Goal: Task Accomplishment & Management: Use online tool/utility

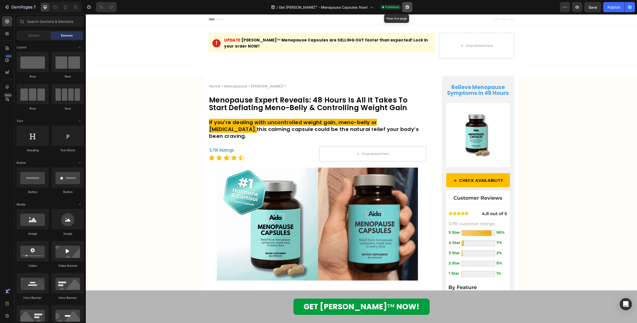
click at [402, 6] on button "button" at bounding box center [407, 7] width 10 height 10
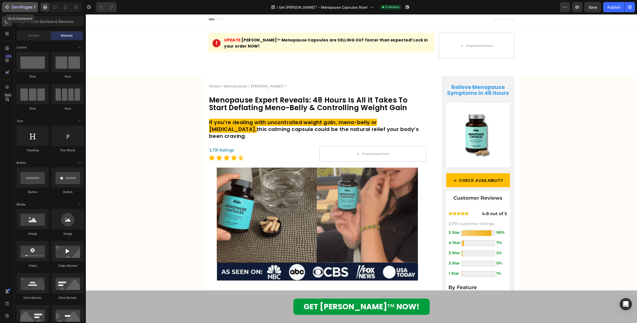
click at [7, 7] on icon "button" at bounding box center [6, 7] width 5 height 5
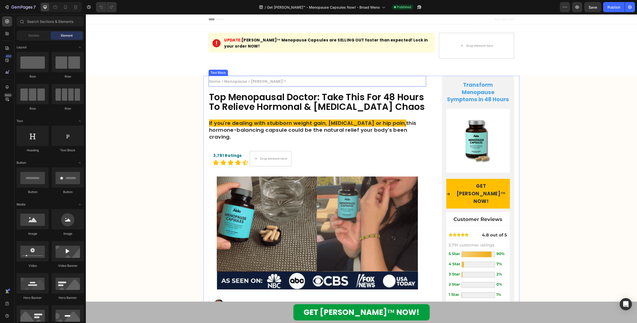
drag, startPoint x: 235, startPoint y: 78, endPoint x: 234, endPoint y: 80, distance: 2.6
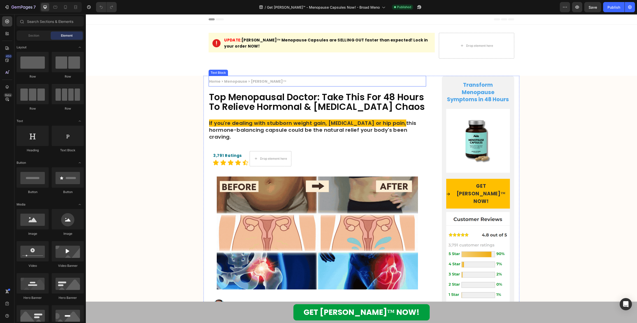
click at [235, 79] on strong "Home > Menopause > [PERSON_NAME]™" at bounding box center [247, 81] width 77 height 5
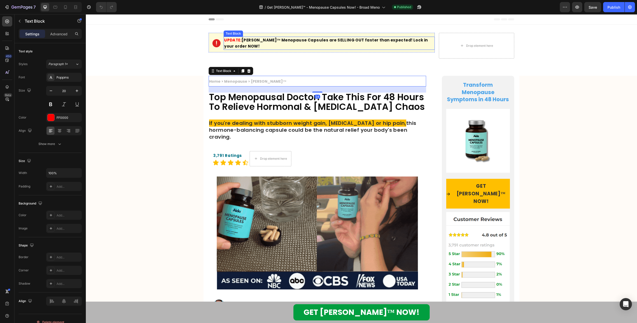
click at [278, 44] on p "UPDATE: [PERSON_NAME]™ Menopause Capsules are SELLING OUT faster than expected!…" at bounding box center [329, 43] width 210 height 12
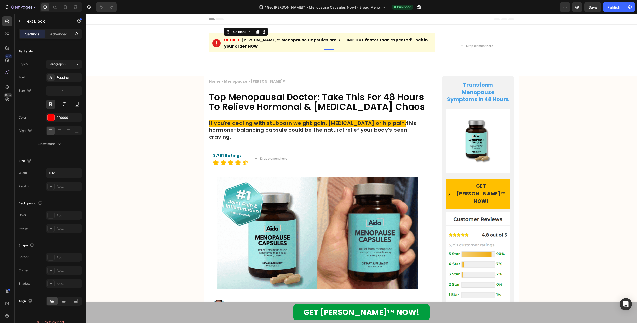
click at [268, 41] on span "[PERSON_NAME]™ Menopause Capsules are SELLING OUT faster than expected! Lock in…" at bounding box center [325, 42] width 203 height 11
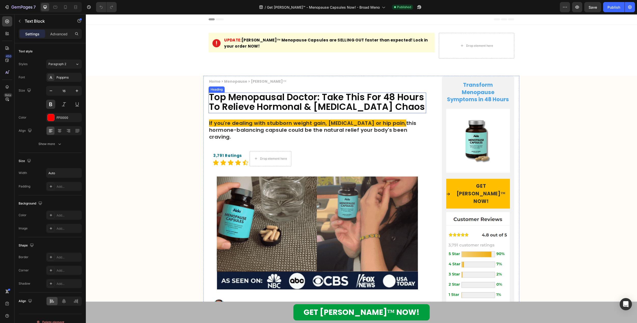
click at [245, 96] on span "Top Menopausal Doctor: Take This For 48 Hours To Relieve Hormonal & [MEDICAL_DA…" at bounding box center [317, 102] width 216 height 22
click at [237, 79] on strong "Home > Menopause > [PERSON_NAME]™" at bounding box center [247, 81] width 77 height 5
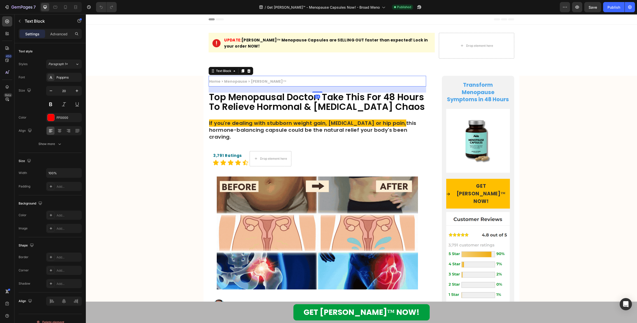
click at [234, 79] on strong "Home > Menopause > [PERSON_NAME]™" at bounding box center [247, 81] width 77 height 5
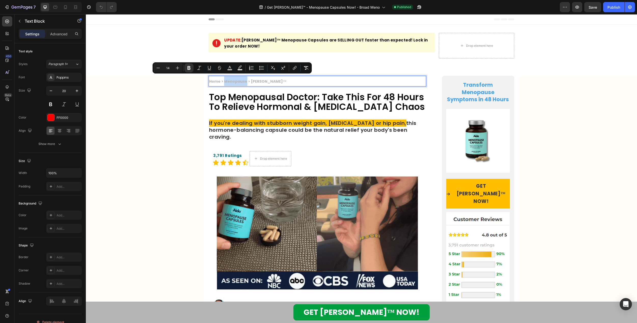
drag, startPoint x: 222, startPoint y: 78, endPoint x: 243, endPoint y: 79, distance: 20.9
click at [243, 79] on strong "Home > Menopause > [PERSON_NAME]™" at bounding box center [247, 81] width 77 height 5
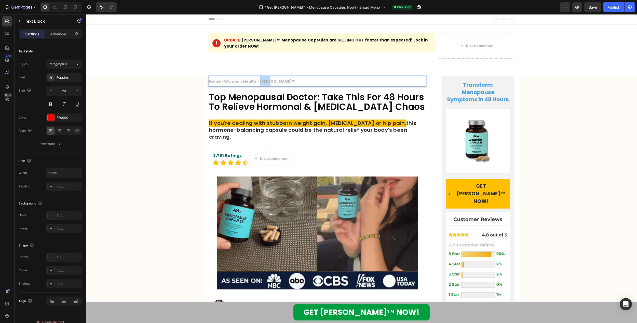
drag, startPoint x: 256, startPoint y: 79, endPoint x: 265, endPoint y: 79, distance: 9.2
click at [265, 79] on strong "Home > Women's Health > [PERSON_NAME]™" at bounding box center [252, 81] width 86 height 5
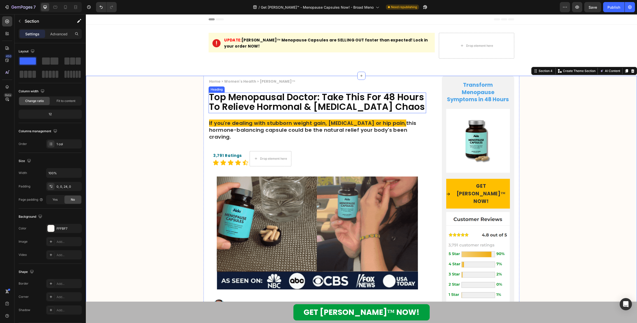
click at [256, 95] on span "Top Menopausal Doctor: Take This For 48 Hours To Relieve Hormonal & [MEDICAL_DA…" at bounding box center [317, 102] width 216 height 22
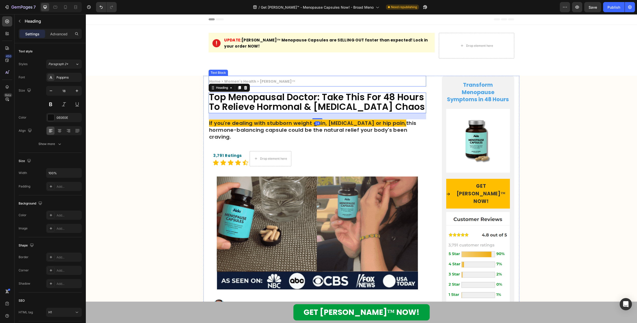
click at [269, 77] on p "Home > Women's Health > [PERSON_NAME]™" at bounding box center [317, 81] width 216 height 10
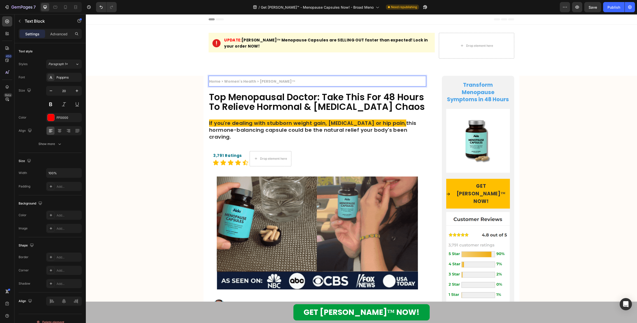
click at [257, 79] on strong "Home > Women's Health > [PERSON_NAME]™" at bounding box center [252, 81] width 86 height 5
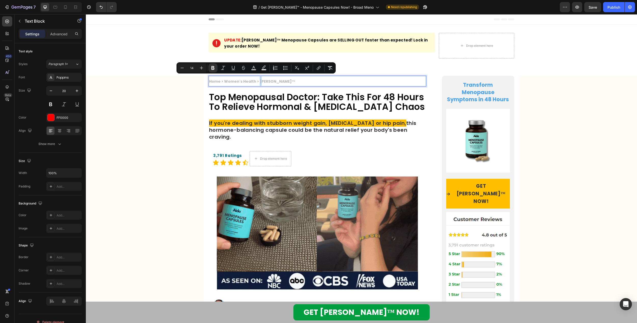
click at [257, 79] on strong "Home > Women's Health > [PERSON_NAME]™" at bounding box center [252, 81] width 86 height 5
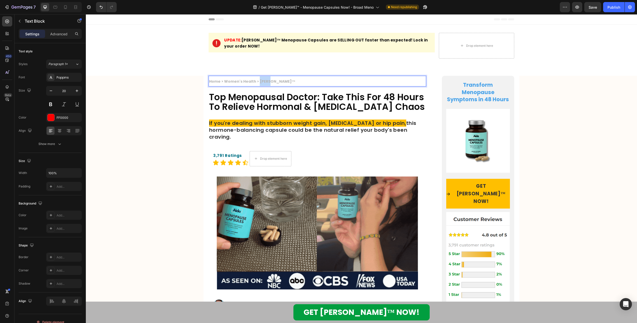
drag, startPoint x: 256, startPoint y: 79, endPoint x: 267, endPoint y: 79, distance: 11.5
click at [267, 79] on strong "Home > Women's Health > [PERSON_NAME]™" at bounding box center [252, 81] width 86 height 5
click at [62, 6] on div at bounding box center [65, 7] width 8 height 8
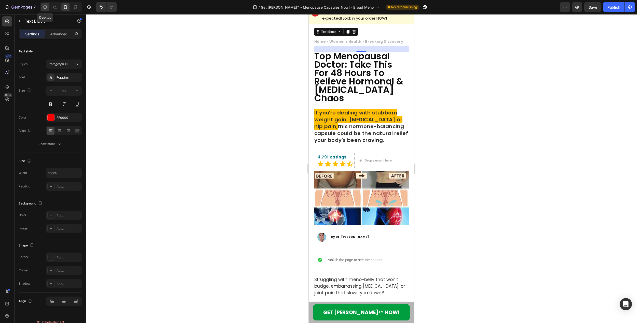
scroll to position [36, 0]
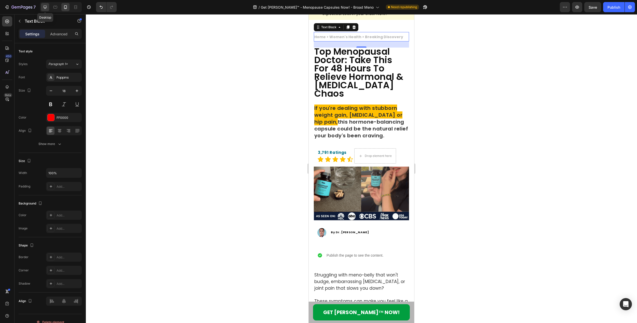
click at [46, 7] on icon at bounding box center [45, 7] width 3 height 3
type input "20"
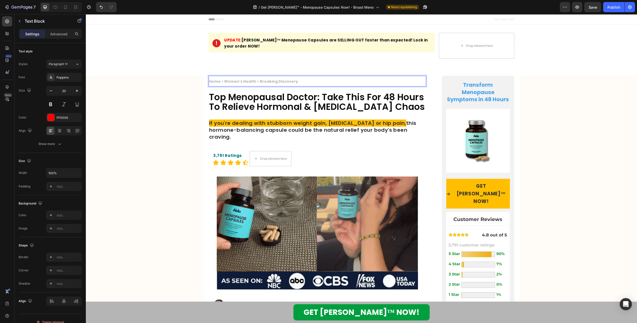
click at [274, 79] on strong "Home > Women's Health > Breaking Discovery" at bounding box center [253, 81] width 89 height 5
drag, startPoint x: 273, startPoint y: 78, endPoint x: 293, endPoint y: 78, distance: 19.9
click at [293, 78] on p "Home > Women's Health > Breaking Discovery" at bounding box center [317, 81] width 216 height 10
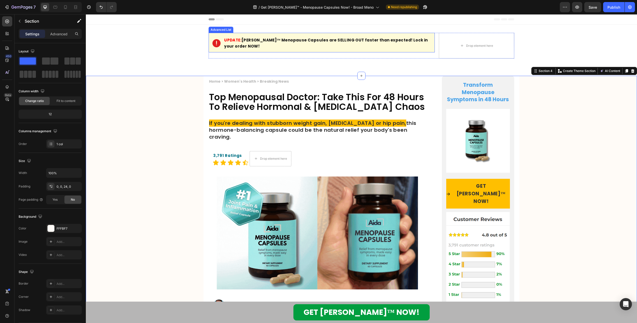
click at [242, 41] on span "[PERSON_NAME]™ Menopause Capsules are SELLING OUT faster than expected! Lock in…" at bounding box center [325, 42] width 203 height 11
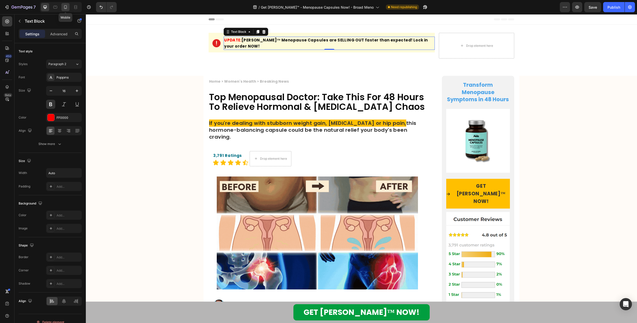
click at [66, 10] on div at bounding box center [65, 7] width 8 height 8
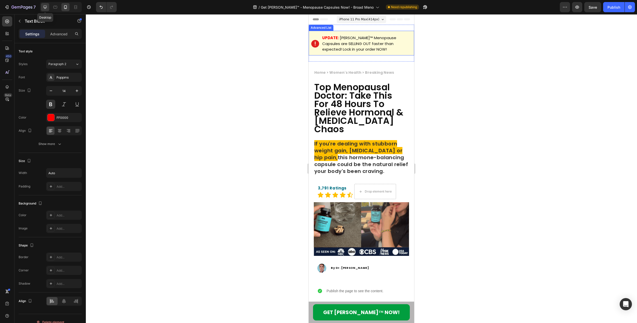
click at [47, 6] on icon at bounding box center [45, 7] width 5 height 5
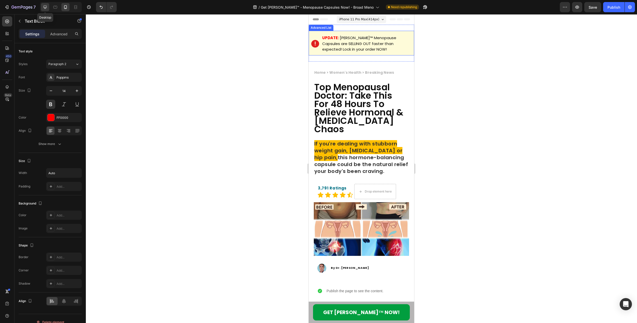
type input "16"
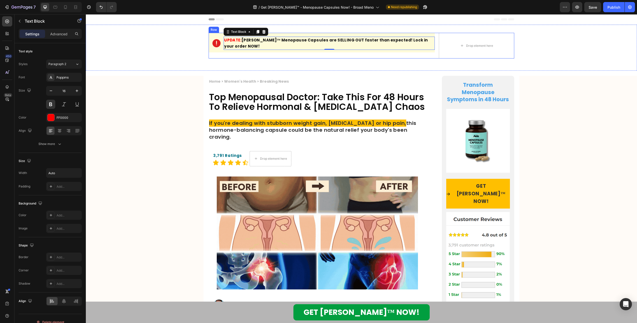
scroll to position [5, 0]
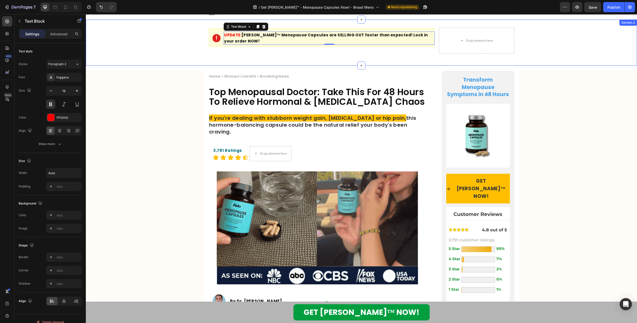
click at [531, 35] on div "Image UPDATE: [PERSON_NAME]™ Menopause Capsules are SELLING OUT faster than exp…" at bounding box center [361, 43] width 551 height 30
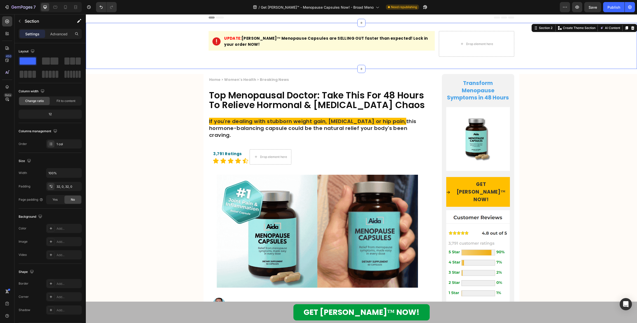
scroll to position [0, 0]
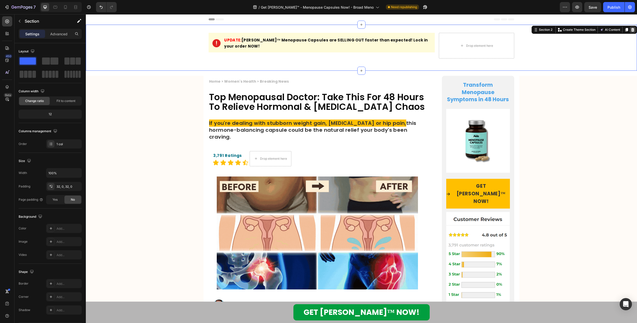
click at [630, 32] on icon at bounding box center [632, 30] width 4 height 4
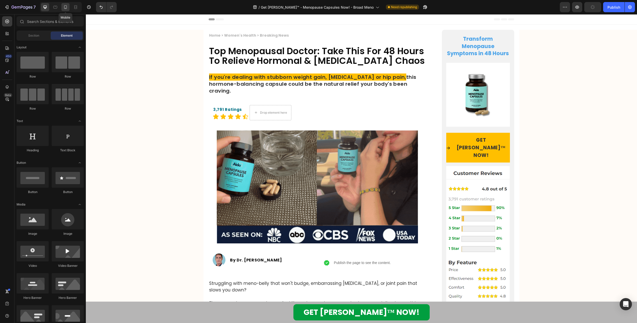
click at [67, 8] on icon at bounding box center [65, 7] width 5 height 5
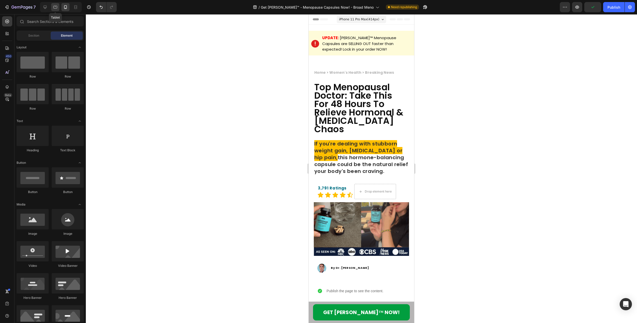
click at [52, 7] on div at bounding box center [55, 7] width 8 height 8
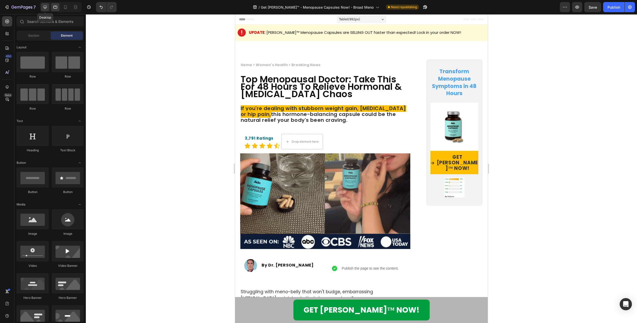
click at [43, 6] on icon at bounding box center [45, 7] width 5 height 5
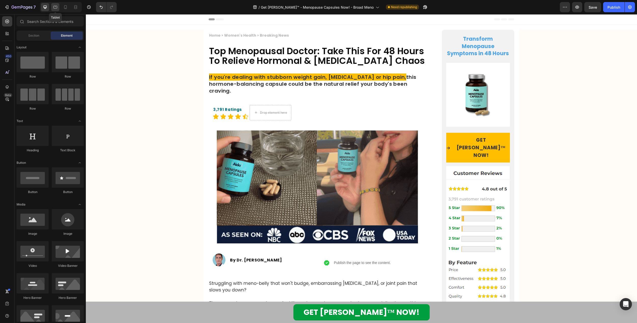
click at [53, 5] on icon at bounding box center [55, 7] width 5 height 5
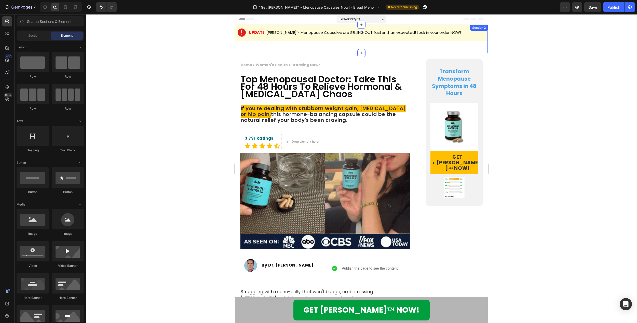
click at [241, 45] on div "Image UPDATE: [PERSON_NAME]™ Menopause Capsules are SELLING OUT faster than exp…" at bounding box center [361, 39] width 253 height 29
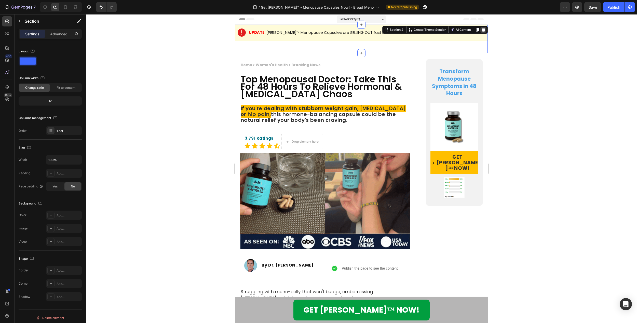
click at [482, 30] on icon at bounding box center [483, 30] width 3 height 4
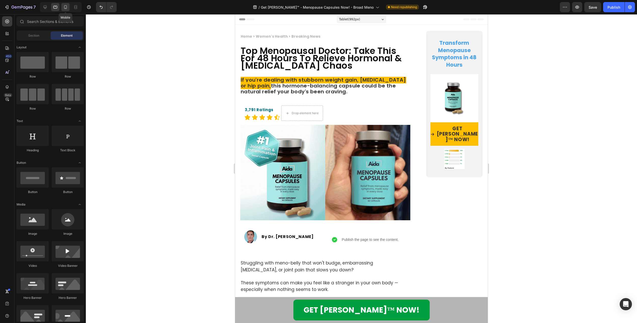
click at [68, 8] on icon at bounding box center [65, 7] width 5 height 5
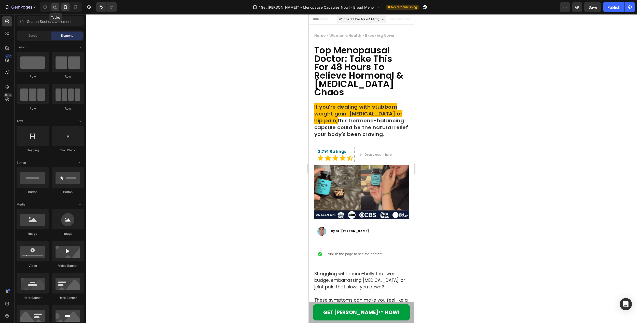
click at [53, 10] on div at bounding box center [55, 7] width 8 height 8
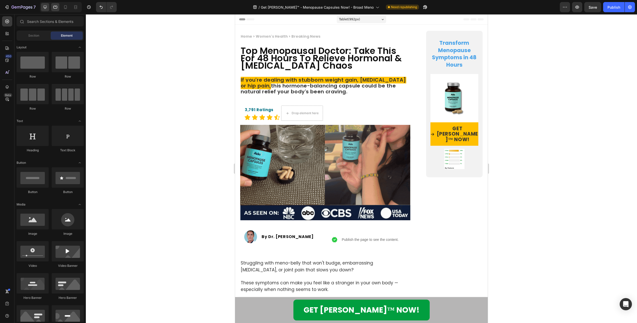
click at [43, 9] on icon at bounding box center [45, 7] width 5 height 5
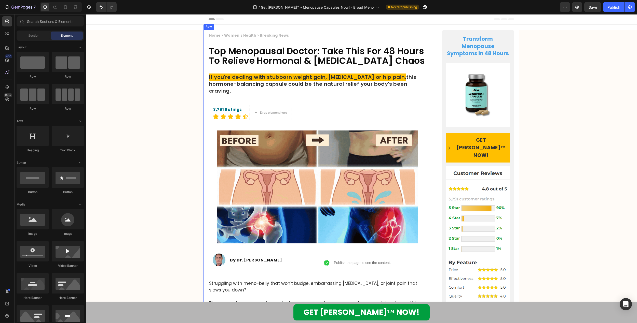
click at [286, 58] on span "Top Menopausal Doctor: Take This For 48 Hours To Relieve Hormonal & [MEDICAL_DA…" at bounding box center [317, 56] width 216 height 22
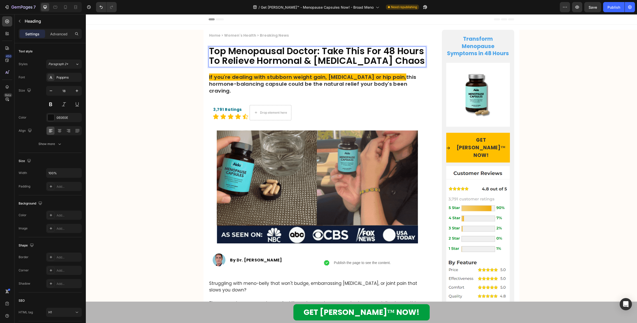
click at [309, 51] on span "Top Menopausal Doctor: Take This For 48 Hours To Relieve Hormonal & [MEDICAL_DA…" at bounding box center [317, 56] width 216 height 22
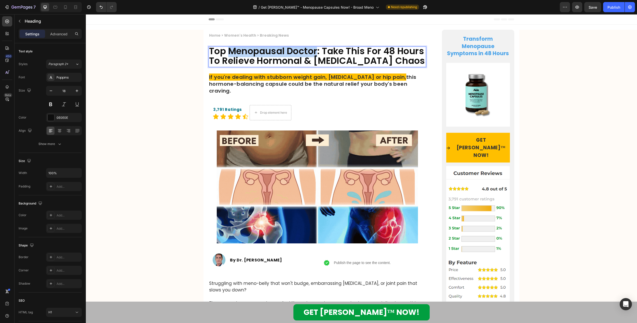
drag, startPoint x: 316, startPoint y: 50, endPoint x: 229, endPoint y: 52, distance: 86.8
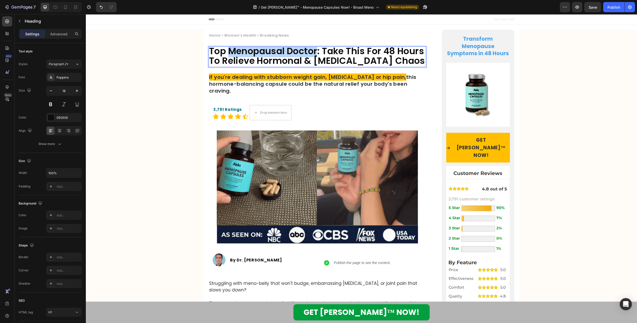
click at [229, 52] on span "Top Menopausal Doctor: Take This For 48 Hours To Relieve Hormonal & [MEDICAL_DA…" at bounding box center [317, 56] width 216 height 22
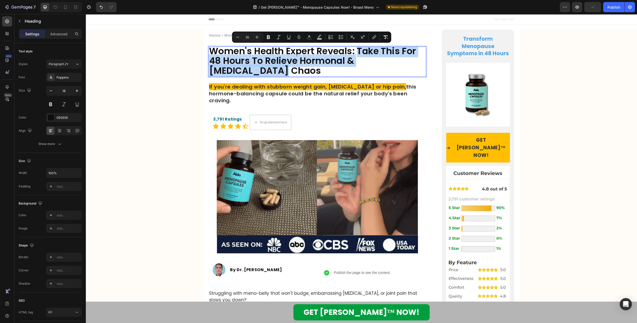
drag, startPoint x: 359, startPoint y: 50, endPoint x: 372, endPoint y: 68, distance: 22.5
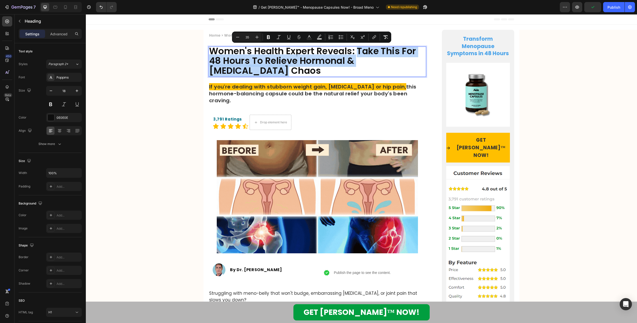
click at [372, 68] on p "Women's Health Expert Reveals: Take This For 48 Hours To Relieve Hormonal & [ME…" at bounding box center [317, 61] width 216 height 29
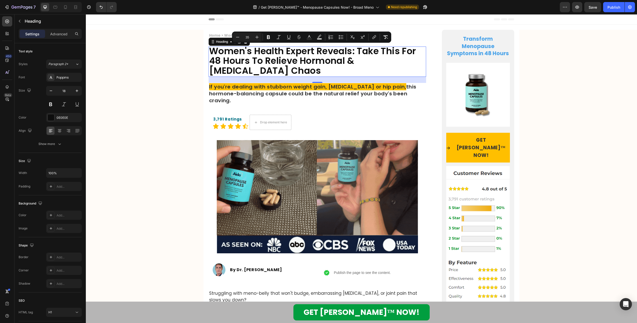
click at [350, 56] on span "Women's Health Expert Reveals: Take This For 48 Hours To Relieve Hormonal & [ME…" at bounding box center [312, 61] width 207 height 32
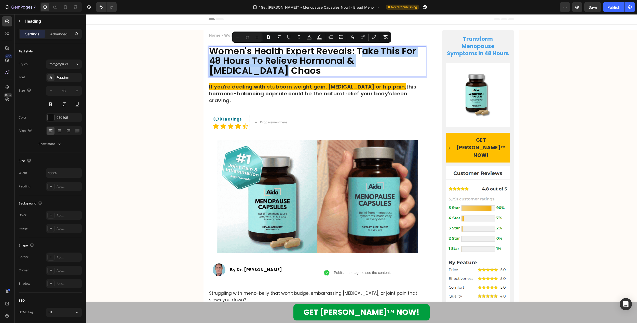
drag, startPoint x: 359, startPoint y: 50, endPoint x: 375, endPoint y: 68, distance: 23.6
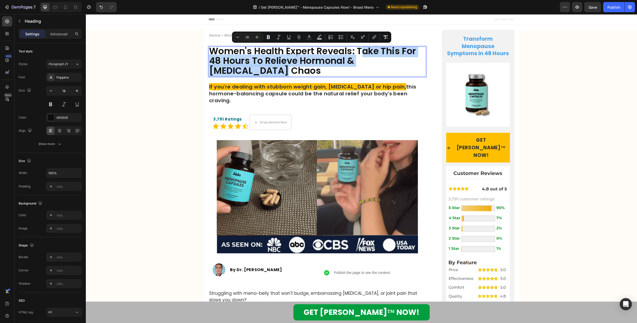
click at [375, 68] on p "Women's Health Expert Reveals: Take This For 48 Hours To Relieve Hormonal & [ME…" at bounding box center [317, 61] width 216 height 29
click at [363, 57] on span "Women's Health Expert Reveals: Take This For 48 Hours To Relieve Hormonal & [ME…" at bounding box center [312, 61] width 207 height 32
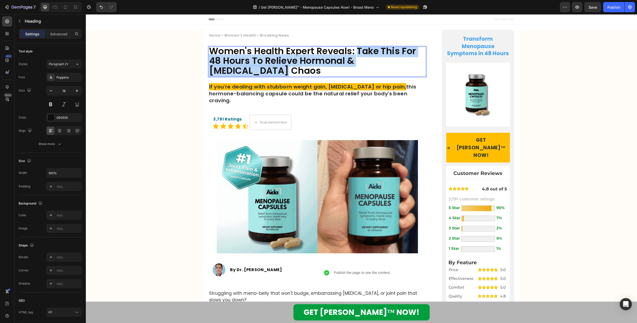
drag, startPoint x: 357, startPoint y: 50, endPoint x: 377, endPoint y: 68, distance: 26.7
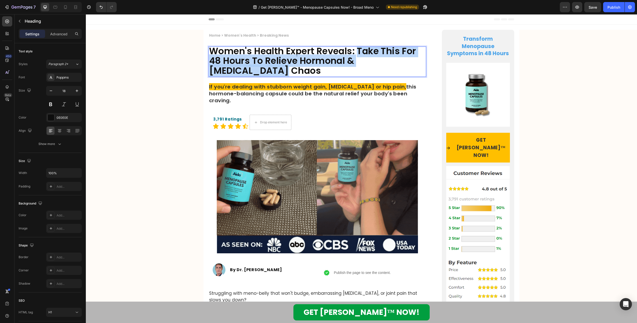
click at [377, 68] on p "Women's Health Expert Reveals: Take This For 48 Hours To Relieve Hormonal & [ME…" at bounding box center [317, 61] width 216 height 29
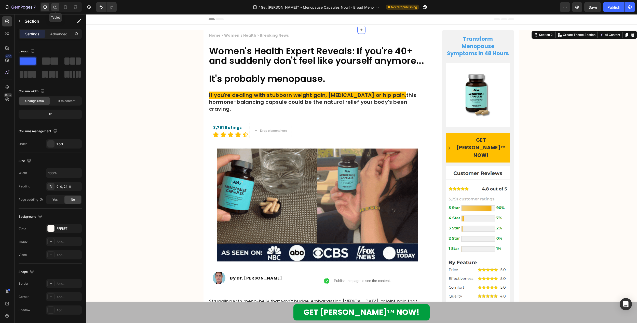
click at [54, 8] on icon at bounding box center [55, 7] width 5 height 5
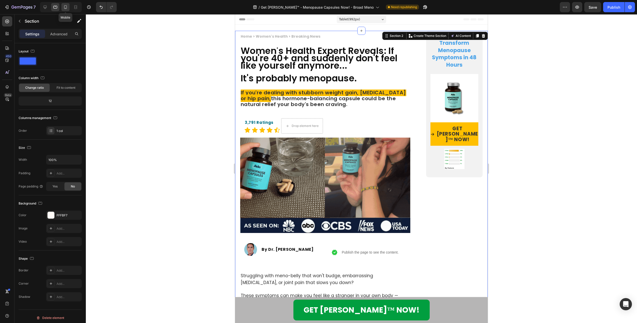
click at [63, 6] on icon at bounding box center [65, 7] width 5 height 5
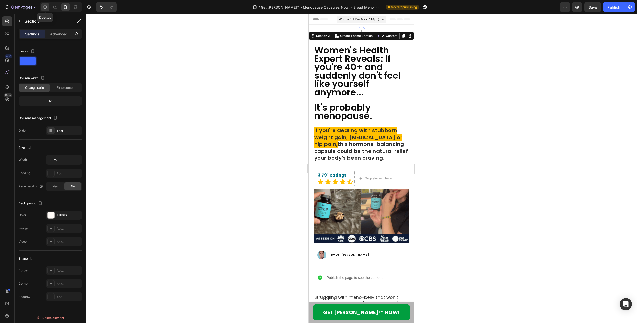
click at [44, 7] on icon at bounding box center [45, 7] width 3 height 3
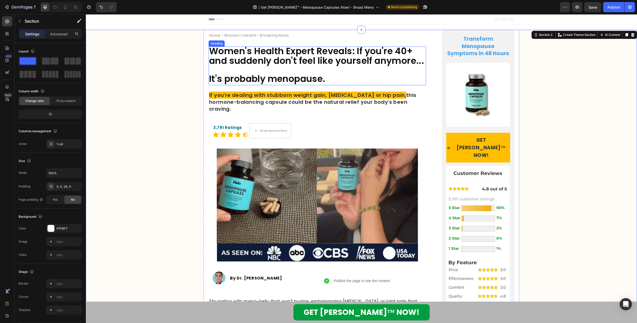
click at [338, 83] on p "⁠⁠⁠⁠⁠⁠⁠ Women's Health Expert Reveals: If you're 40+ and suddenly don't feel li…" at bounding box center [317, 66] width 216 height 38
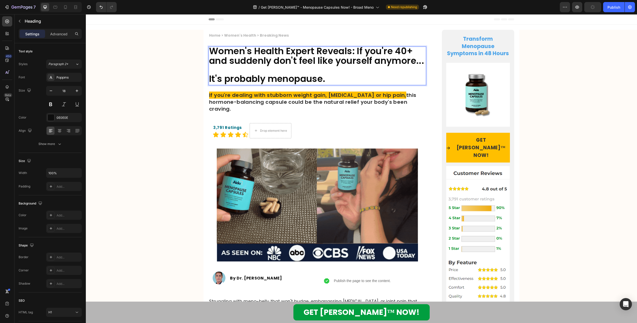
click at [246, 85] on span "It's probably menopause." at bounding box center [267, 79] width 116 height 12
drag, startPoint x: 208, startPoint y: 88, endPoint x: 328, endPoint y: 87, distance: 120.2
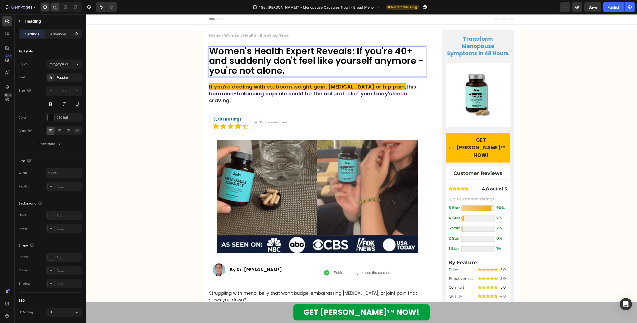
click at [53, 9] on icon at bounding box center [55, 7] width 5 height 5
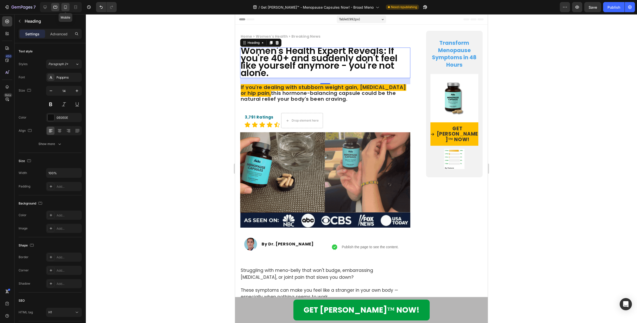
click at [64, 8] on icon at bounding box center [65, 7] width 3 height 4
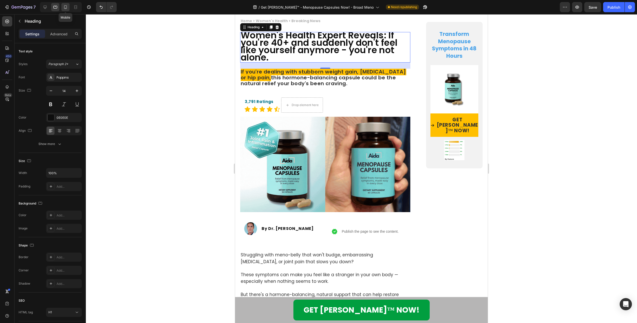
type input "18"
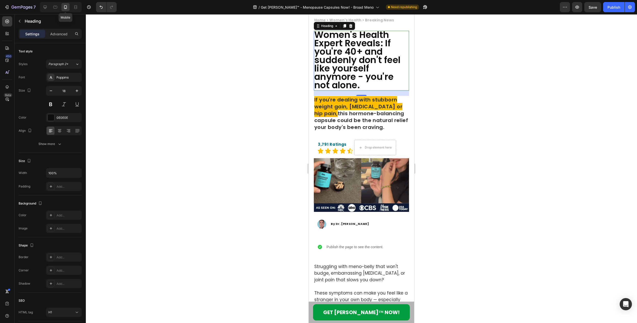
scroll to position [14, 0]
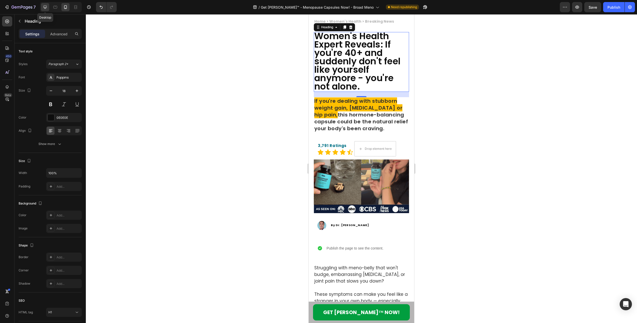
click at [46, 7] on icon at bounding box center [45, 7] width 5 height 5
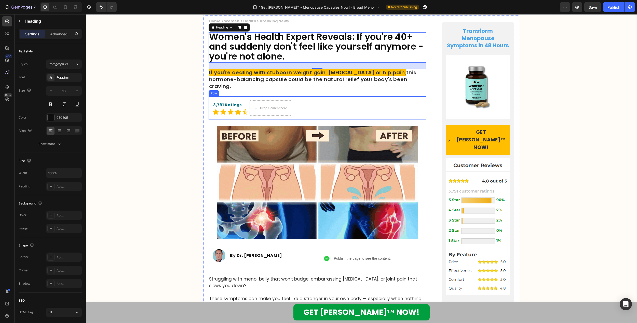
scroll to position [15, 0]
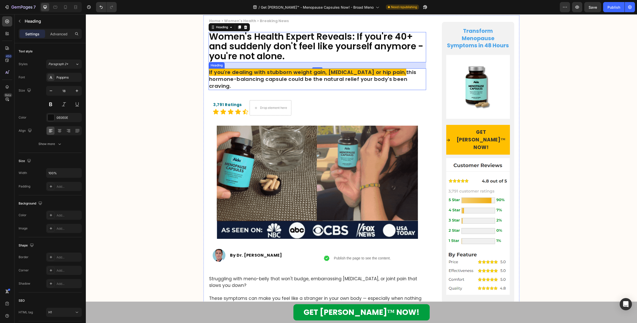
click at [301, 71] on span "If you're dealing with stubborn weight gain, [MEDICAL_DATA] or hip pain," at bounding box center [307, 72] width 197 height 7
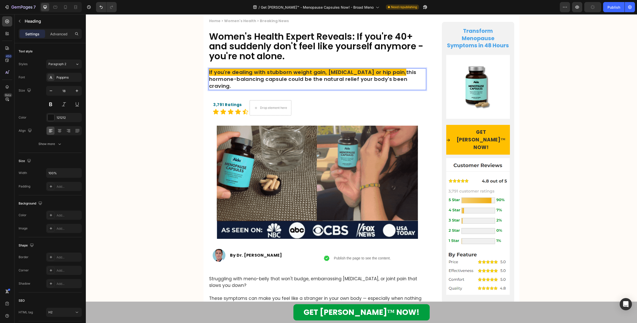
click at [248, 74] on span "If you're dealing with stubborn weight gain, [MEDICAL_DATA] or hip pain," at bounding box center [307, 72] width 197 height 7
click at [274, 73] on span "If you're dealing with stubborn weight gain, [MEDICAL_DATA] or hip pain," at bounding box center [307, 72] width 197 height 7
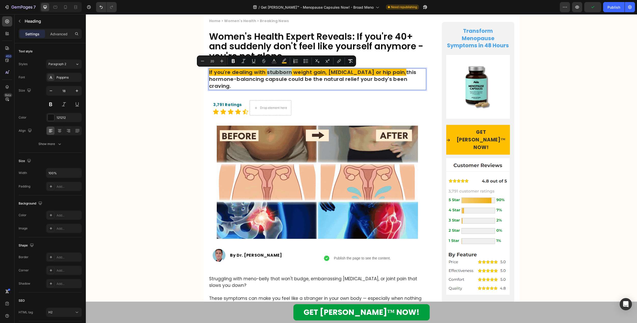
drag, startPoint x: 264, startPoint y: 73, endPoint x: 288, endPoint y: 73, distance: 24.2
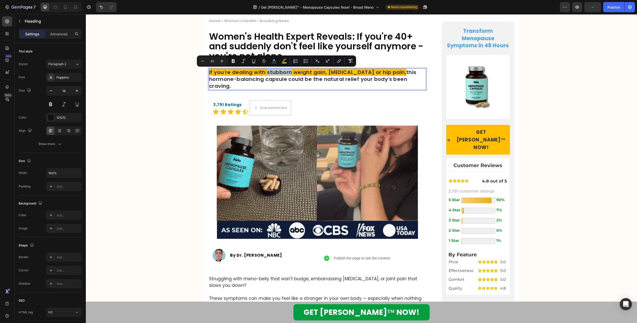
click at [288, 73] on span "If you're dealing with stubborn weight gain, [MEDICAL_DATA] or hip pain," at bounding box center [307, 72] width 197 height 7
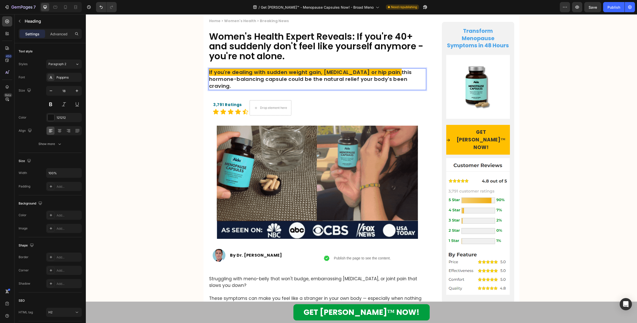
click at [330, 73] on span "If you're dealing with sudden weight gain, [MEDICAL_DATA] or hip pain," at bounding box center [305, 72] width 192 height 7
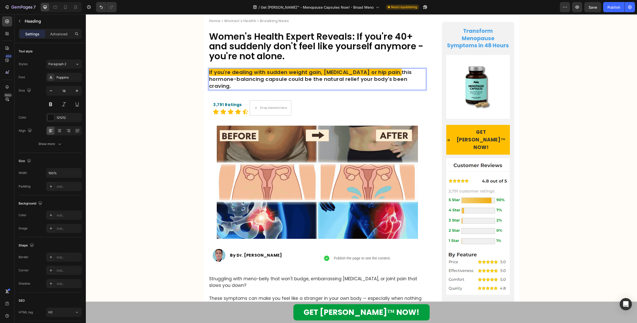
click at [346, 72] on span "If you're dealing with sudden weight gain, [MEDICAL_DATA] or hip pain," at bounding box center [305, 72] width 192 height 7
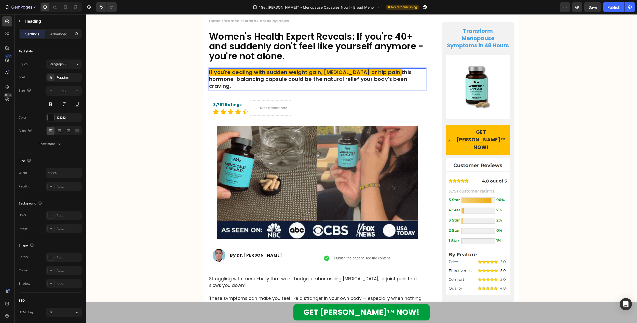
click at [364, 72] on span "If you're dealing with sudden weight gain, [MEDICAL_DATA] or hip pain," at bounding box center [305, 72] width 192 height 7
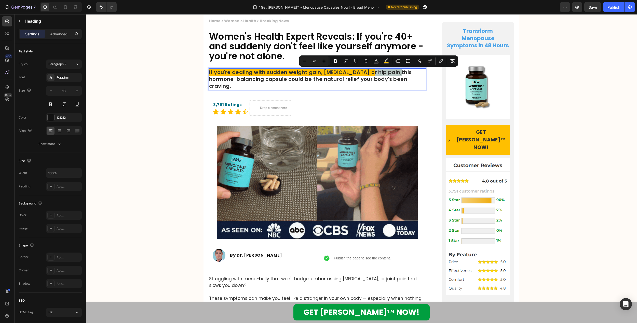
drag, startPoint x: 366, startPoint y: 72, endPoint x: 393, endPoint y: 73, distance: 27.0
click at [393, 73] on span "If you're dealing with sudden weight gain, [MEDICAL_DATA] or hip pain," at bounding box center [305, 72] width 192 height 7
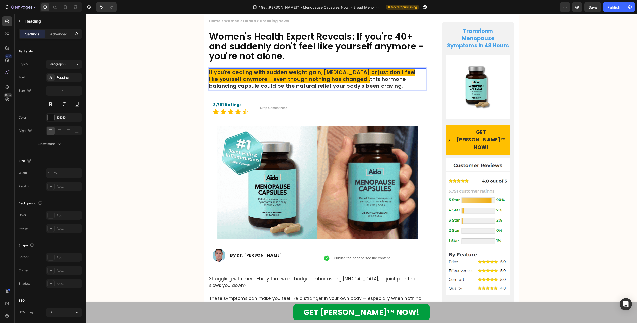
click at [209, 74] on span "If you're dealing with sudden weight gain, [MEDICAL_DATA] or just don't feel li…" at bounding box center [312, 76] width 206 height 14
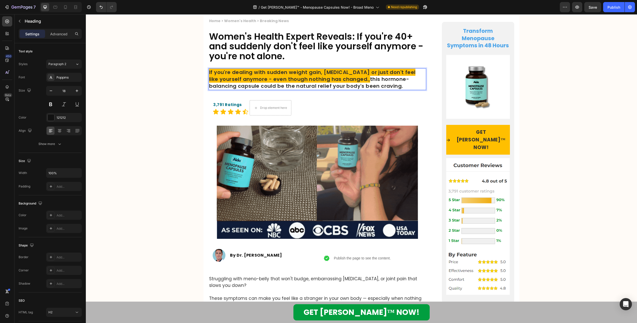
click at [212, 73] on span "If you're dealing with sudden weight gain, [MEDICAL_DATA] or just don't feel li…" at bounding box center [312, 76] width 206 height 14
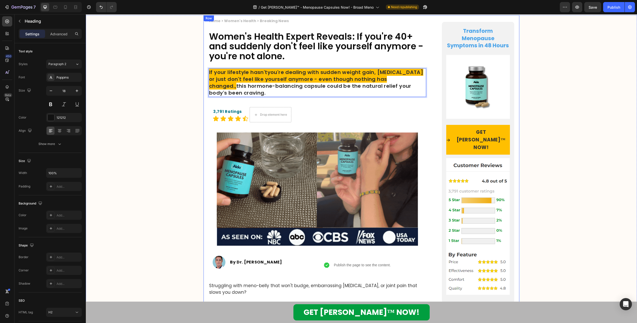
click at [250, 62] on span "Women's Health Expert Reveals: If you're 40+ and suddenly don't feel like yours…" at bounding box center [316, 46] width 214 height 32
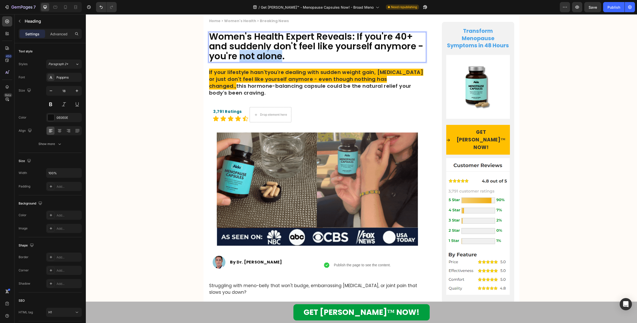
drag, startPoint x: 240, startPoint y: 57, endPoint x: 287, endPoint y: 58, distance: 46.9
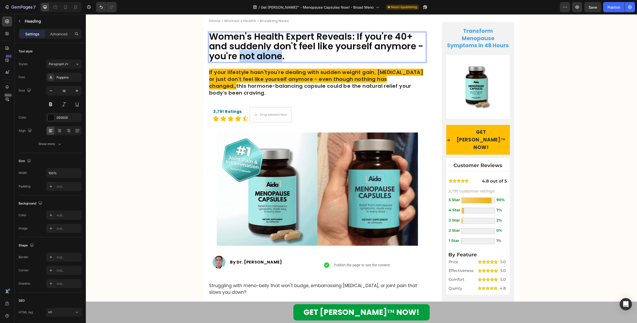
click at [287, 58] on span "Women's Health Expert Reveals: If you're 40+ and suddenly don't feel like yours…" at bounding box center [316, 46] width 214 height 32
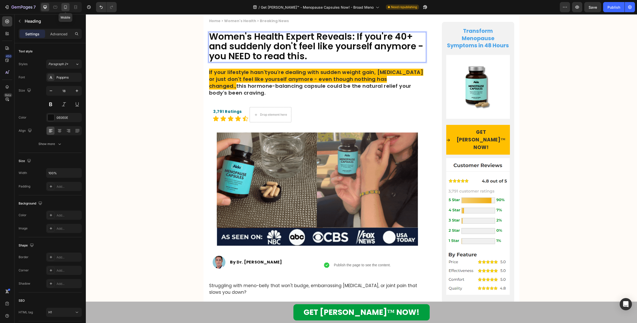
click at [64, 7] on icon at bounding box center [65, 7] width 3 height 4
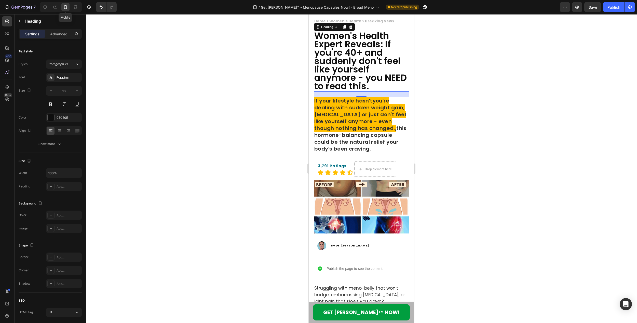
scroll to position [14, 0]
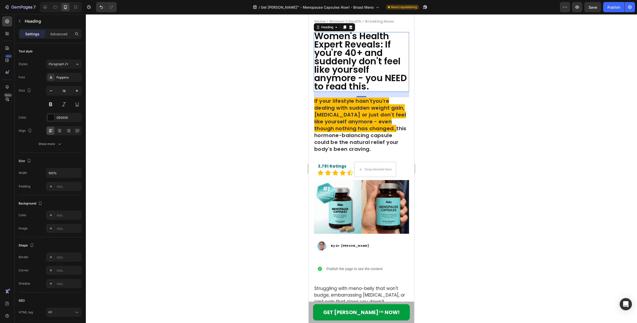
click at [256, 76] on div at bounding box center [361, 168] width 551 height 309
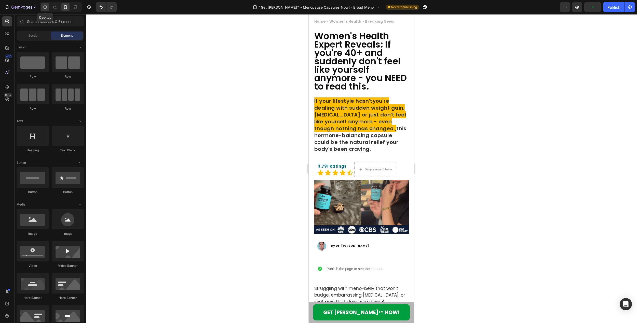
drag, startPoint x: 44, startPoint y: 9, endPoint x: 123, endPoint y: 41, distance: 85.0
click at [44, 9] on icon at bounding box center [45, 7] width 3 height 3
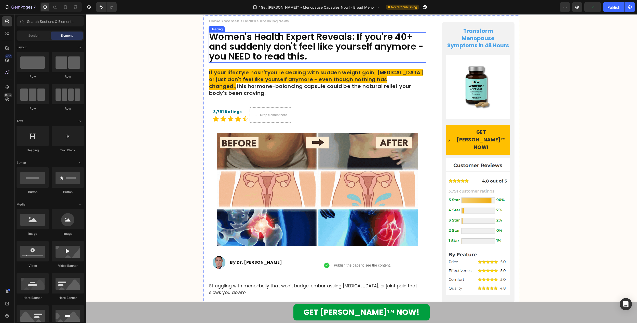
click at [290, 55] on span "Women's Health Expert Reveals: If you're 40+ and suddenly don't feel like yours…" at bounding box center [316, 47] width 214 height 32
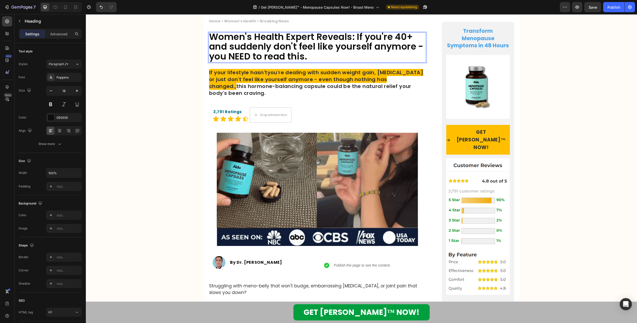
click at [399, 51] on span "Women's Health Expert Reveals: If you're 40+ and suddenly don't feel like yours…" at bounding box center [316, 47] width 214 height 32
click at [416, 49] on span "Women's Health Expert Reveals: If you're 40+ and suddenly don't feel like yours…" at bounding box center [316, 47] width 214 height 32
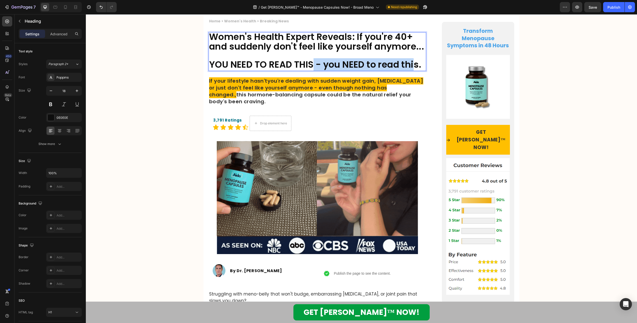
click at [418, 71] on span "YOU NEED TO READ THIS - you NEED to read this." at bounding box center [315, 64] width 212 height 12
click at [419, 71] on span "YOU NEED TO READ THIS - you NEED to read this." at bounding box center [315, 64] width 212 height 12
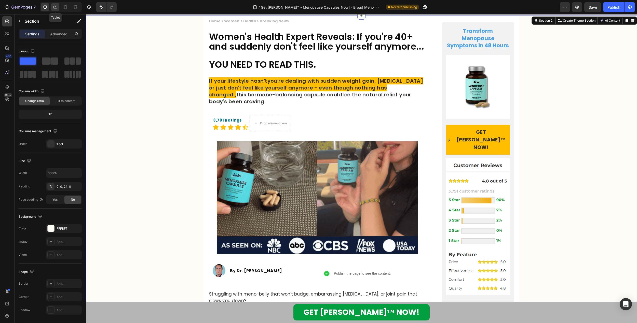
click at [58, 9] on div at bounding box center [55, 7] width 8 height 8
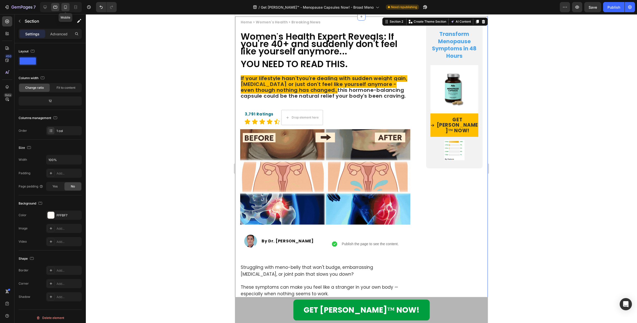
click at [66, 7] on icon at bounding box center [65, 7] width 5 height 5
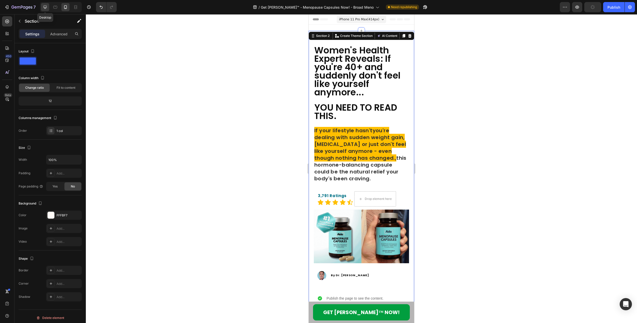
click at [48, 6] on icon at bounding box center [45, 7] width 5 height 5
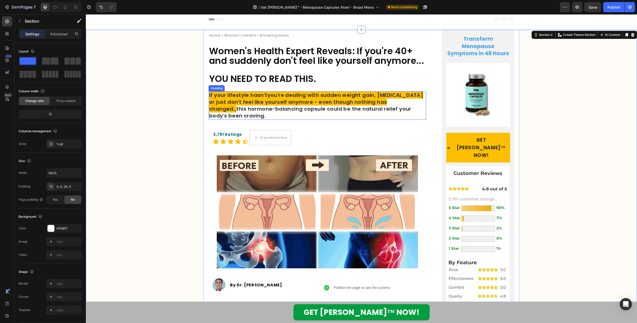
click at [265, 105] on span "If your lifestyle hasn'tyou're dealing with sudden weight gain, [MEDICAL_DATA] …" at bounding box center [316, 102] width 214 height 21
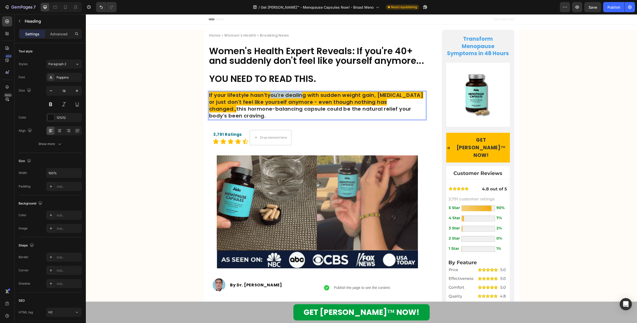
drag, startPoint x: 266, startPoint y: 106, endPoint x: 300, endPoint y: 105, distance: 34.1
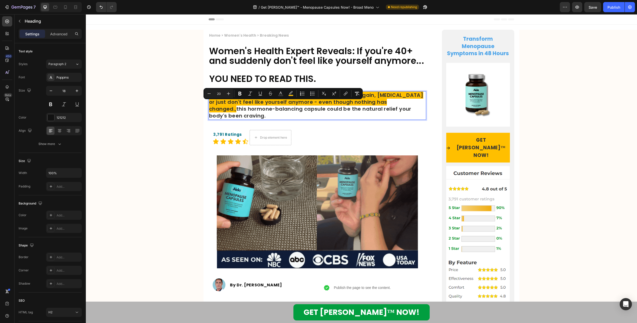
click at [300, 105] on span "If your lifestyle hasn'tyou're dealing with sudden weight gain, [MEDICAL_DATA] …" at bounding box center [316, 102] width 214 height 21
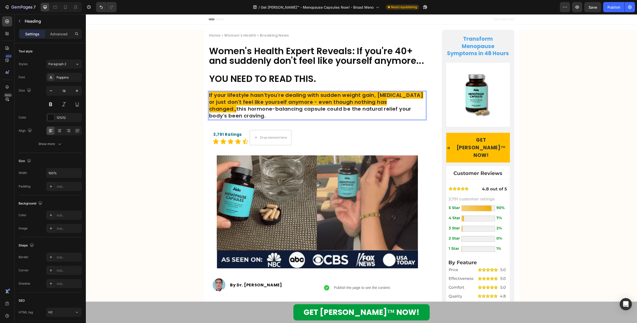
click at [308, 104] on span "If your lifestyle hasn'tyou're dealing with sudden weight gain, [MEDICAL_DATA] …" at bounding box center [316, 102] width 214 height 21
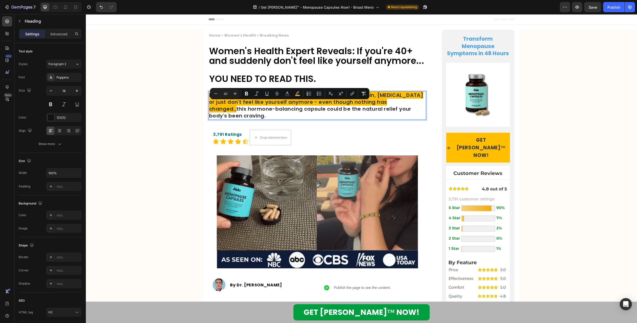
drag, startPoint x: 315, startPoint y: 104, endPoint x: 264, endPoint y: 105, distance: 50.7
click at [264, 105] on span "If your lifestyle hasn'tyou're dealing with sudden weight gain, [MEDICAL_DATA] …" at bounding box center [316, 102] width 214 height 21
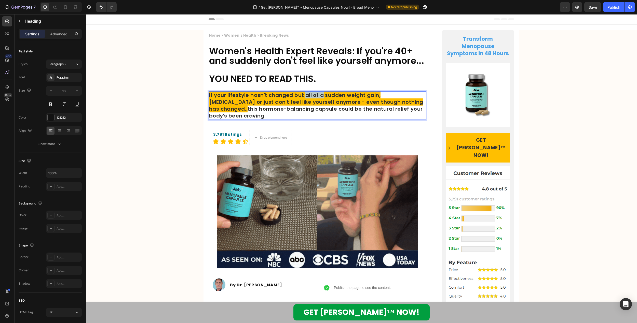
click at [303, 105] on span "If your lifestyle hasn't changed but all of a sudden weight gain, [MEDICAL_DATA…" at bounding box center [316, 102] width 214 height 21
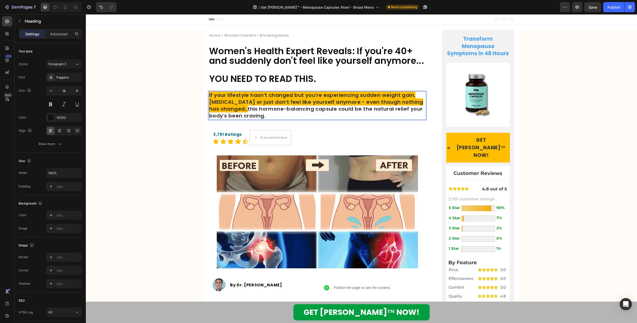
click at [284, 110] on span "If your lifestyle hasn't changed but you're experiencing sudden weight gain, [M…" at bounding box center [316, 102] width 214 height 21
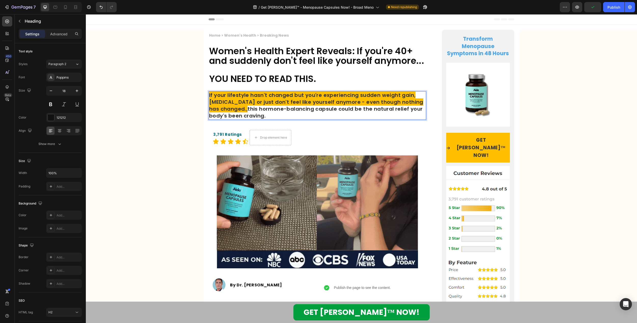
click at [410, 106] on p "If your lifestyle hasn't changed but you're experiencing sudden weight gain, [M…" at bounding box center [317, 105] width 216 height 27
drag, startPoint x: 251, startPoint y: 111, endPoint x: 246, endPoint y: 121, distance: 10.9
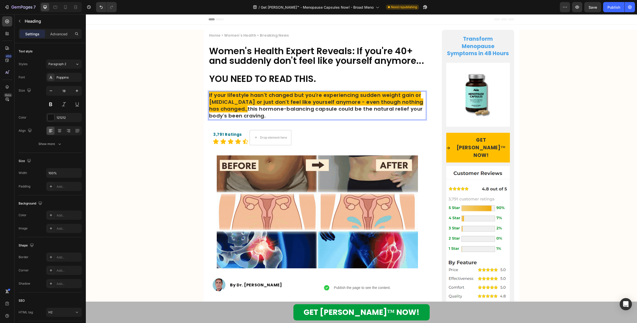
click at [246, 119] on p "If your lifestyle hasn't changed but you're experiencing sudden weight gain or …" at bounding box center [317, 105] width 216 height 27
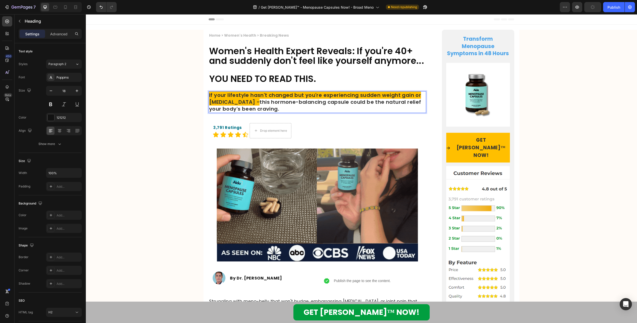
click at [281, 113] on p "If your lifestyle hasn't changed but you're experiencing sudden weight gain or …" at bounding box center [317, 102] width 216 height 21
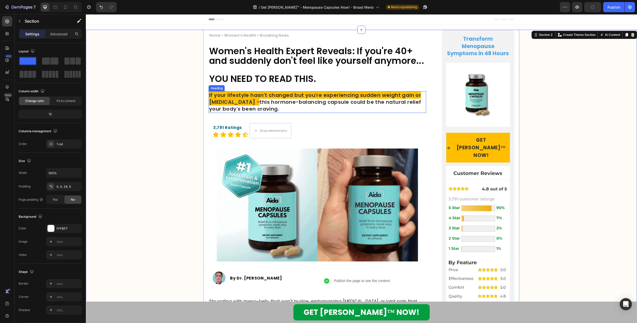
click at [248, 106] on span "If your lifestyle hasn't changed but you're experiencing sudden weight gain or …" at bounding box center [315, 99] width 212 height 14
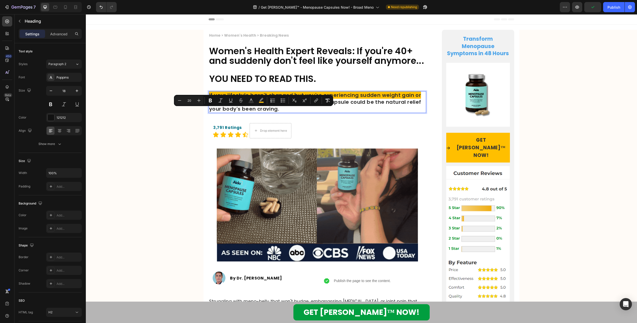
drag, startPoint x: 251, startPoint y: 112, endPoint x: 255, endPoint y: 112, distance: 4.1
click at [255, 112] on span "this hormone-balancing capsule could be the natural relief your body's been cra…" at bounding box center [315, 106] width 212 height 14
drag, startPoint x: 255, startPoint y: 112, endPoint x: 249, endPoint y: 112, distance: 5.4
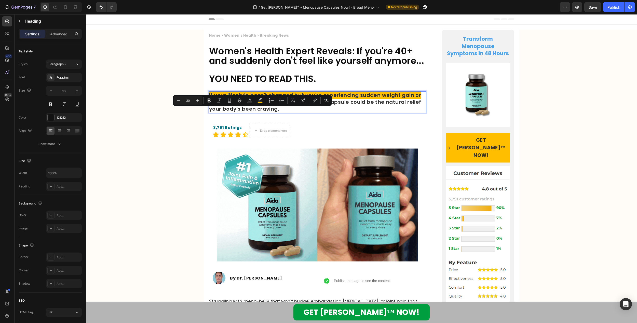
click at [249, 112] on p "If your lifestyle hasn't changed but you're experiencing sudden weight gain or …" at bounding box center [317, 102] width 216 height 21
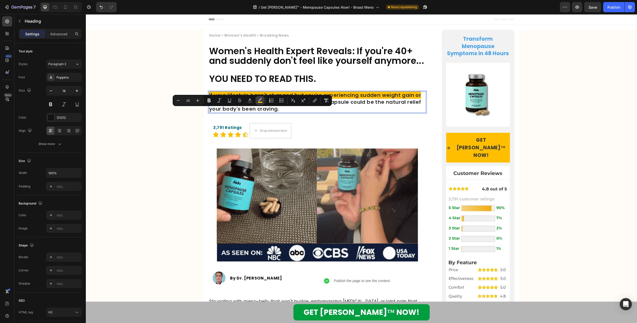
click at [260, 101] on icon "Editor contextual toolbar" at bounding box center [259, 100] width 5 height 5
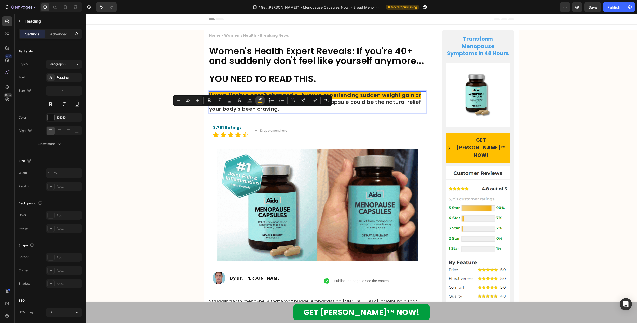
type input "FFBF00"
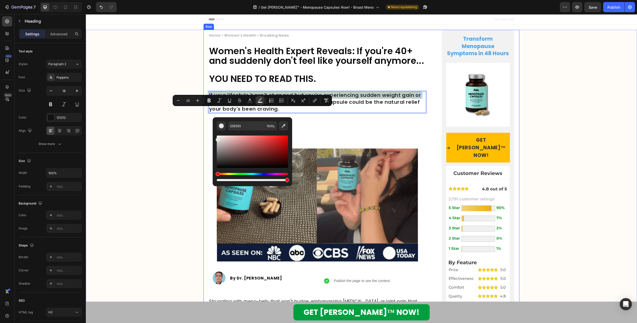
drag, startPoint x: 322, startPoint y: 166, endPoint x: 203, endPoint y: 132, distance: 123.0
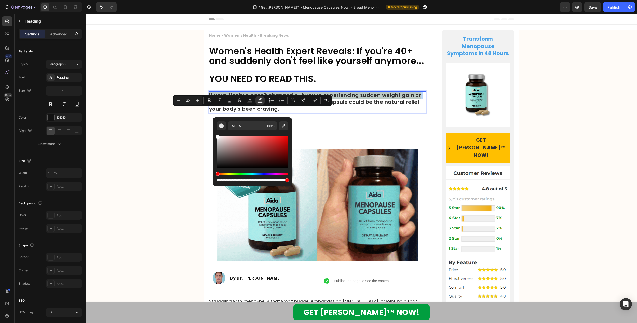
drag, startPoint x: 304, startPoint y: 152, endPoint x: 195, endPoint y: 132, distance: 111.7
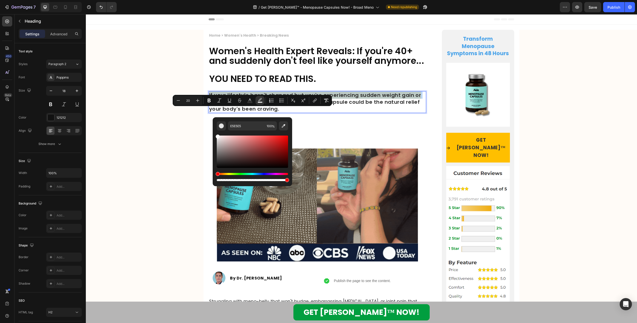
type input "FFFFFF"
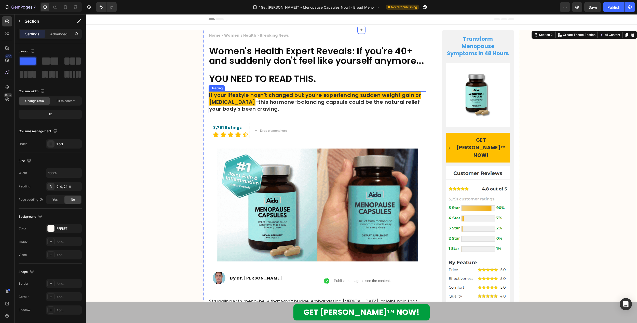
click at [249, 106] on span "If your lifestyle hasn't changed but you're experiencing sudden weight gain or …" at bounding box center [315, 99] width 212 height 14
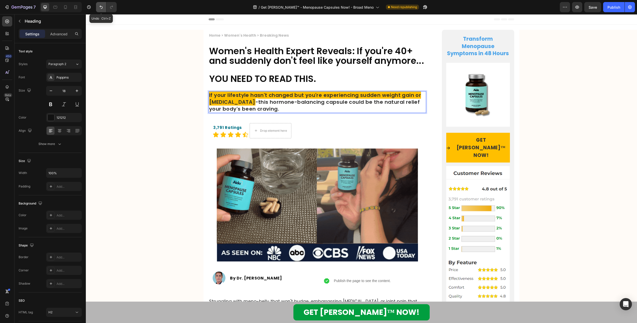
click at [102, 6] on icon "Undo/Redo" at bounding box center [101, 7] width 5 height 5
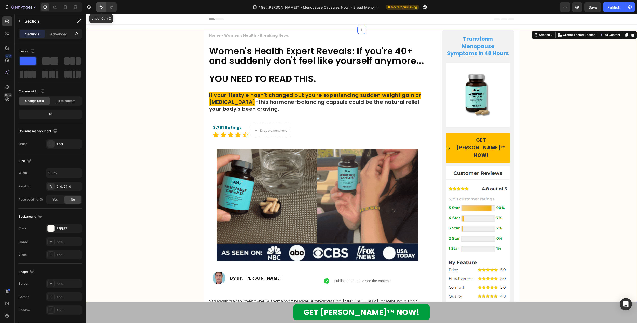
click at [100, 9] on icon "Undo/Redo" at bounding box center [101, 7] width 5 height 5
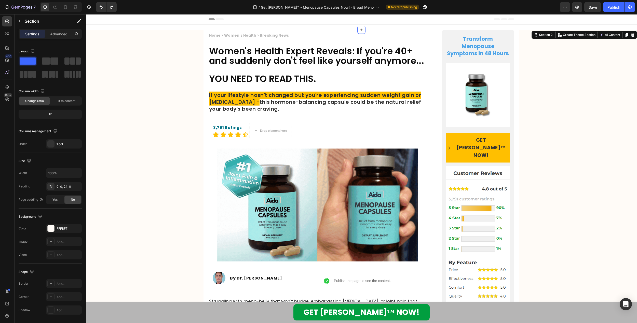
click at [290, 74] on p "⁠⁠⁠⁠⁠⁠⁠ Women's Health Expert Reveals: If you're 40+ and suddenly don't feel li…" at bounding box center [317, 66] width 216 height 38
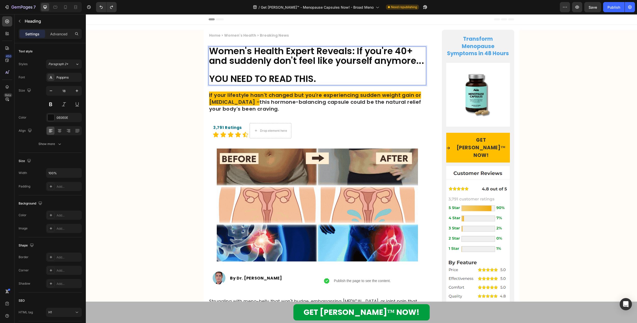
click at [254, 67] on span "Women's Health Expert Reveals: If you're 40+ and suddenly don't feel like yours…" at bounding box center [316, 56] width 215 height 22
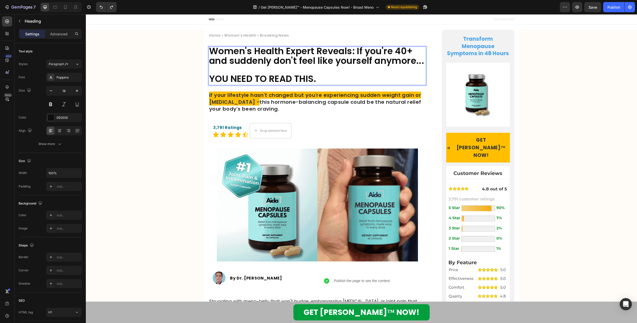
click at [254, 67] on span "Women's Health Expert Reveals: If you're 40+ and suddenly don't feel like yours…" at bounding box center [316, 56] width 215 height 22
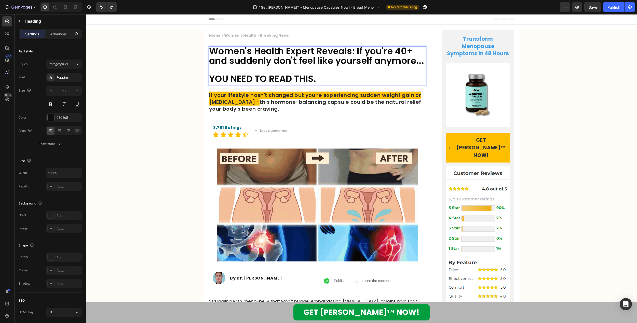
click at [253, 67] on span "Women's Health Expert Reveals: If you're 40+ and suddenly don't feel like yours…" at bounding box center [316, 56] width 215 height 22
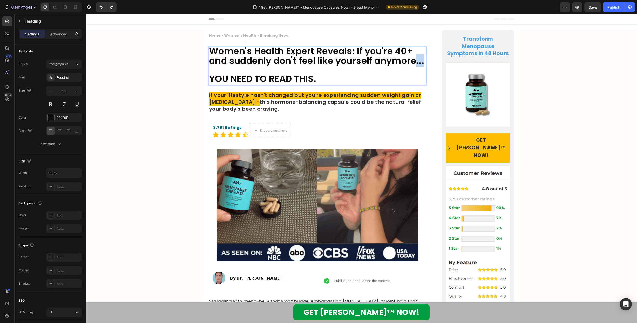
drag, startPoint x: 250, startPoint y: 72, endPoint x: 256, endPoint y: 72, distance: 6.4
click at [256, 67] on span "Women's Health Expert Reveals: If you're 40+ and suddenly don't feel like yours…" at bounding box center [316, 56] width 215 height 22
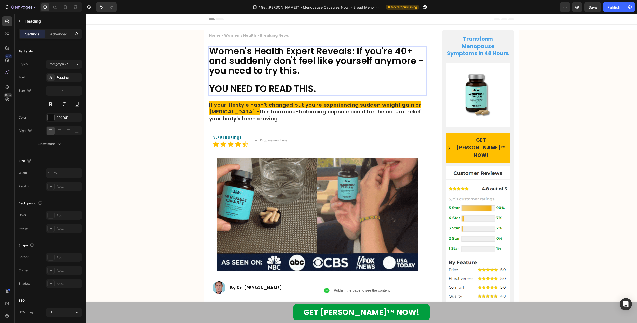
click at [248, 107] on span "If your lifestyle hasn't changed but you're experiencing sudden weight gain or …" at bounding box center [315, 108] width 212 height 14
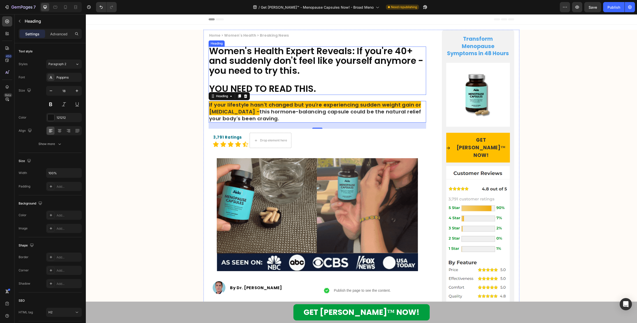
click at [269, 76] on span "Women's Health Expert Reveals: If you're 40+ and suddenly don't feel like yours…" at bounding box center [316, 61] width 214 height 32
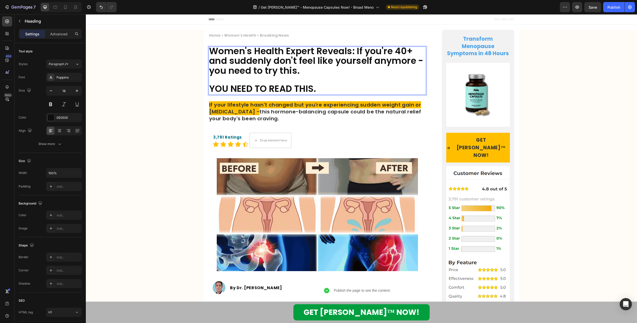
click at [323, 86] on p "Women's Health Expert Reveals: If you're 40+ and suddenly don't feel like yours…" at bounding box center [317, 70] width 216 height 47
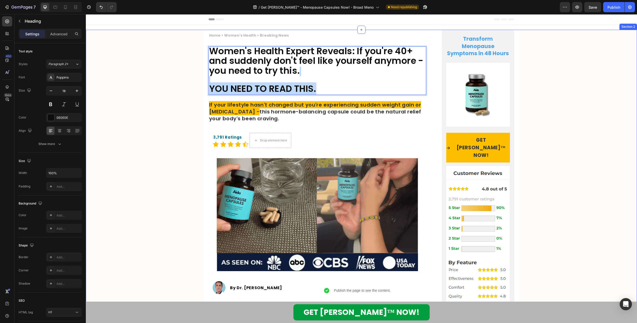
drag, startPoint x: 317, startPoint y: 88, endPoint x: 197, endPoint y: 82, distance: 120.8
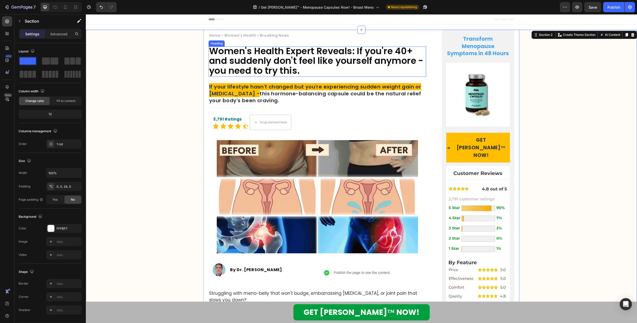
click at [300, 70] on span "Women's Health Expert Reveals: If you're 40+ and suddenly don't feel like yours…" at bounding box center [316, 61] width 214 height 32
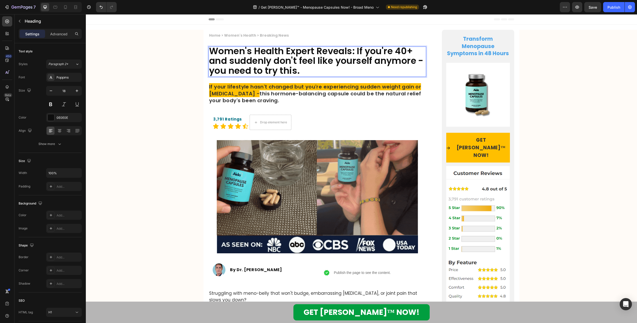
click at [220, 72] on span "Women's Health Expert Reveals: If you're 40+ and suddenly don't feel like yours…" at bounding box center [316, 61] width 214 height 32
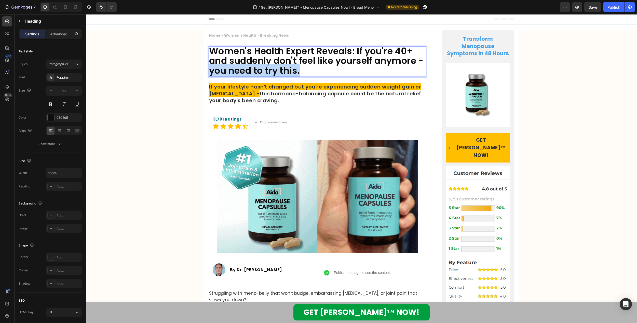
drag, startPoint x: 216, startPoint y: 71, endPoint x: 313, endPoint y: 71, distance: 96.7
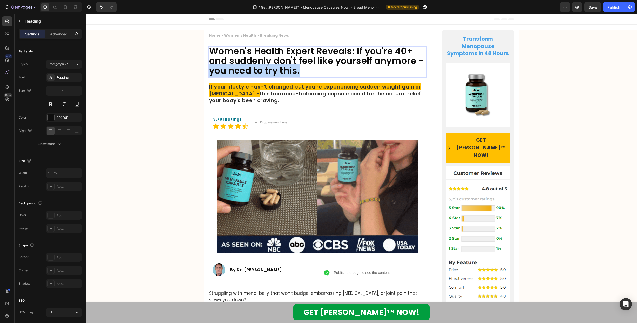
click at [313, 71] on p "Women's Health Expert Reveals: If you're 40+ and suddenly don't feel like yours…" at bounding box center [317, 61] width 216 height 29
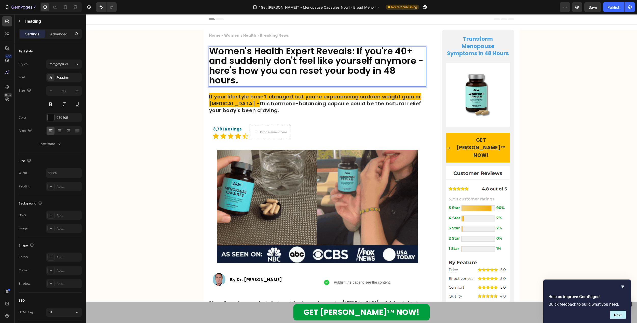
click at [369, 51] on span "Women's Health Expert Reveals: If you're 40+ and suddenly don't feel like yours…" at bounding box center [316, 66] width 214 height 42
drag, startPoint x: 246, startPoint y: 60, endPoint x: 269, endPoint y: 59, distance: 22.9
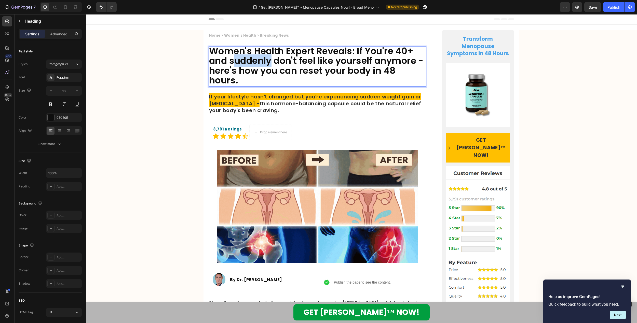
click at [269, 59] on span "Women's Health Expert Reveals: If You're 40+ and suddenly don't feel like yours…" at bounding box center [316, 66] width 214 height 42
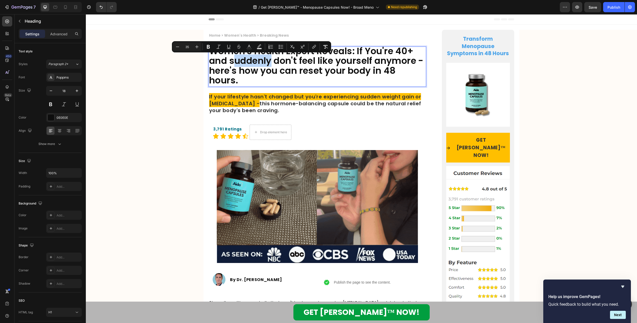
click at [269, 59] on span "Women's Health Expert Reveals: If You're 40+ and suddenly don't feel like yours…" at bounding box center [316, 66] width 214 height 42
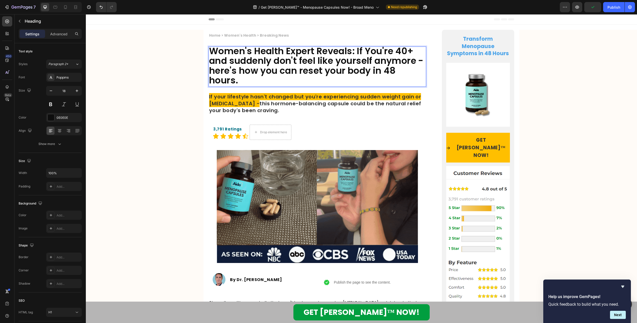
click at [215, 71] on span "Women's Health Expert Reveals: If You're 40+ and suddenly don't feel like yours…" at bounding box center [316, 66] width 214 height 42
click at [412, 61] on span "Women's Health Expert Reveals: If You're 40+ and suddenly don't feel like yours…" at bounding box center [316, 66] width 214 height 42
click at [417, 62] on span "Women's Health Expert Reveals: If You're 40+ and suddenly don't feel like yours…" at bounding box center [316, 66] width 214 height 42
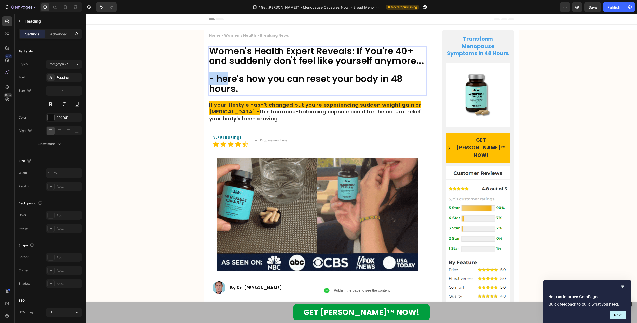
drag, startPoint x: 221, startPoint y: 90, endPoint x: 204, endPoint y: 90, distance: 17.8
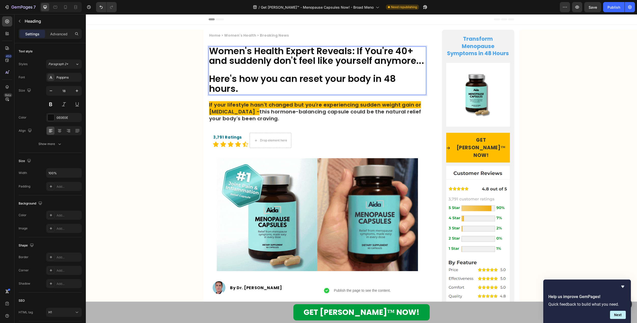
click at [240, 89] on span "Here's how you can reset your body in 48 hours." at bounding box center [302, 84] width 187 height 22
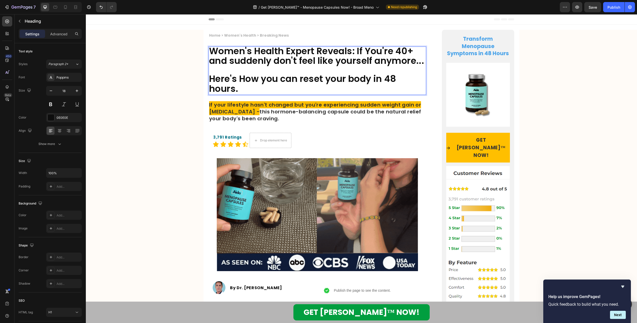
click at [262, 89] on span "Here's How you can reset your body in 48 hours." at bounding box center [302, 84] width 187 height 22
click at [285, 89] on span "Here's How You can reset your body in 48 hours." at bounding box center [302, 84] width 187 height 22
click at [303, 89] on span "Here's How You Can reset your body in 48 hours." at bounding box center [303, 84] width 189 height 22
click at [330, 89] on span "Here's How You Can Reset your body in 48 hours." at bounding box center [304, 84] width 191 height 22
click at [355, 89] on span "Here's How You Can Reset Your body in 48 hours." at bounding box center [304, 84] width 191 height 22
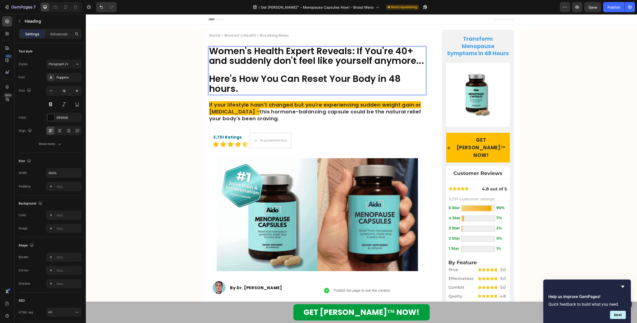
click at [381, 87] on span "Here's How You Can Reset Your Body in 48 hours." at bounding box center [304, 84] width 191 height 22
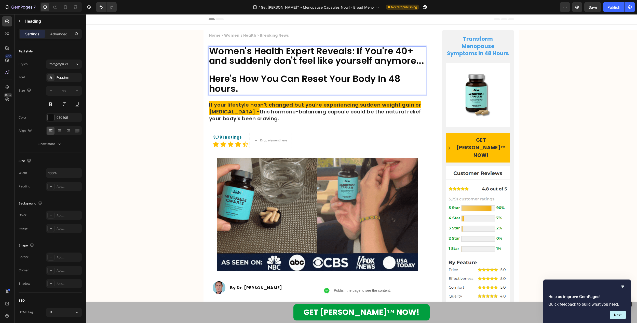
click at [213, 95] on span "Here's How You Can Reset Your Body In 48 hours." at bounding box center [304, 84] width 191 height 22
click at [209, 63] on span "Women's Health Expert Reveals: If You're 40+ and suddenly don't feel like yours…" at bounding box center [316, 56] width 215 height 22
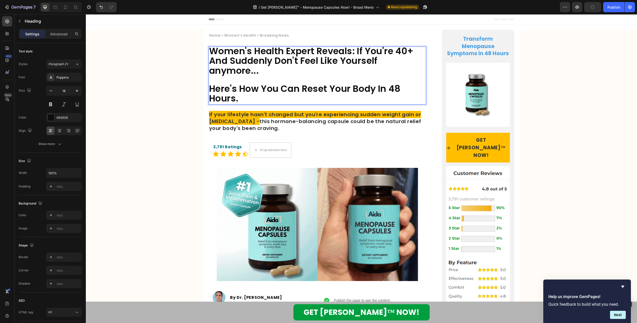
click at [212, 74] on span "Women's Health Expert Reveals: If You're 40+ And Suddenly Don't Feel Like Yours…" at bounding box center [311, 61] width 204 height 32
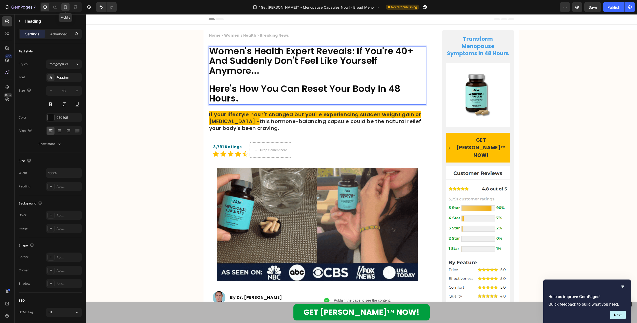
click at [64, 6] on icon at bounding box center [65, 7] width 5 height 5
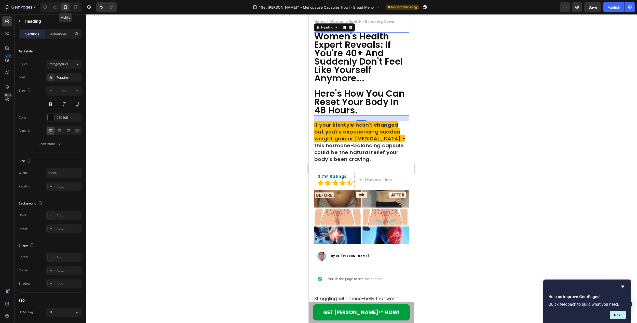
scroll to position [14, 0]
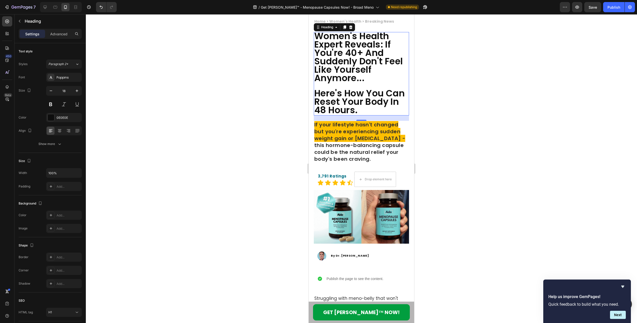
click at [232, 71] on div at bounding box center [361, 168] width 551 height 309
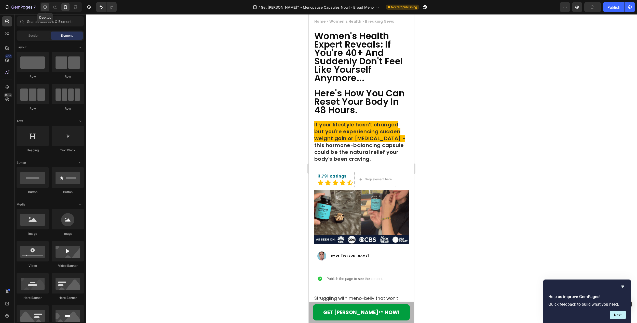
click at [43, 7] on icon at bounding box center [45, 7] width 5 height 5
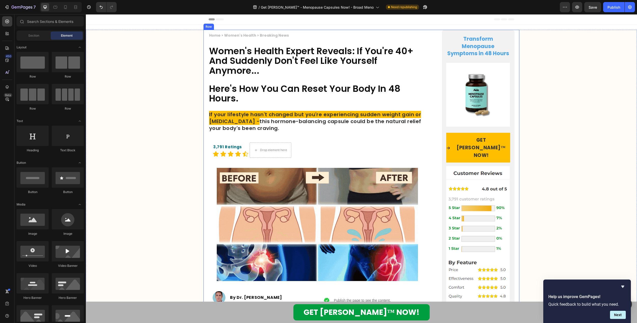
scroll to position [153, 0]
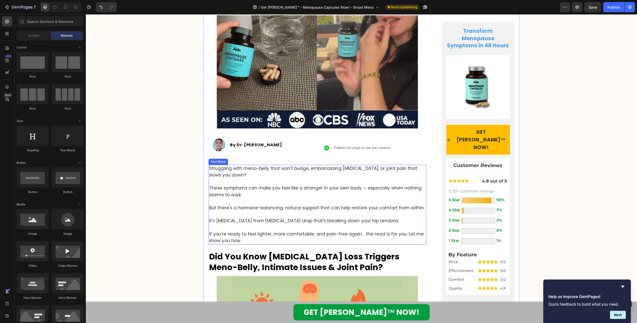
click at [375, 170] on span "Struggling with meno-belly that won't budge, embarrassing [MEDICAL_DATA], or jo…" at bounding box center [313, 171] width 208 height 13
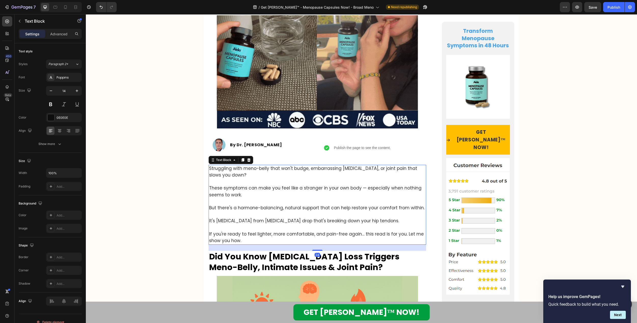
click at [319, 168] on span "Struggling with meno-belly that won't budge, embarrassing [MEDICAL_DATA], or jo…" at bounding box center [313, 171] width 208 height 13
click at [307, 169] on span "Struggling with meno-belly that won't budge, embarrassing [MEDICAL_DATA], or jo…" at bounding box center [313, 171] width 208 height 13
click at [304, 169] on span "Struggling with meno-belly that won't budge, or embarrassing [MEDICAL_DATA], or…" at bounding box center [316, 171] width 214 height 13
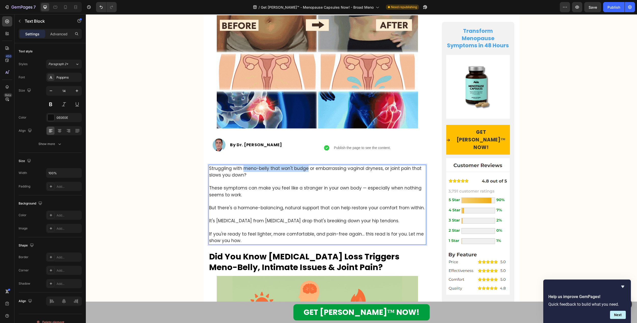
drag, startPoint x: 241, startPoint y: 170, endPoint x: 303, endPoint y: 169, distance: 62.4
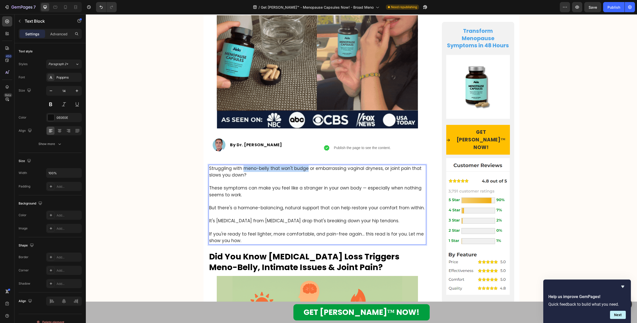
click at [303, 169] on span "Struggling with meno-belly that won't budge or embarrassing vaginal dryness, or…" at bounding box center [315, 171] width 212 height 13
drag, startPoint x: 357, startPoint y: 170, endPoint x: 392, endPoint y: 175, distance: 36.0
click at [392, 175] on p "Struggling with sudden weight gain or embarrassing [MEDICAL_DATA], or joint pai…" at bounding box center [317, 171] width 216 height 13
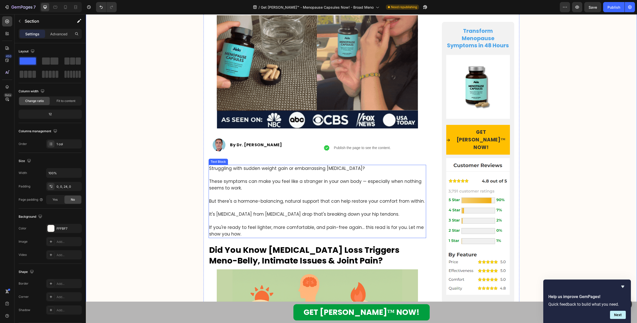
click at [224, 214] on span "It's [MEDICAL_DATA] from [MEDICAL_DATA] drop that's breaking down your hip tend…" at bounding box center [304, 214] width 190 height 6
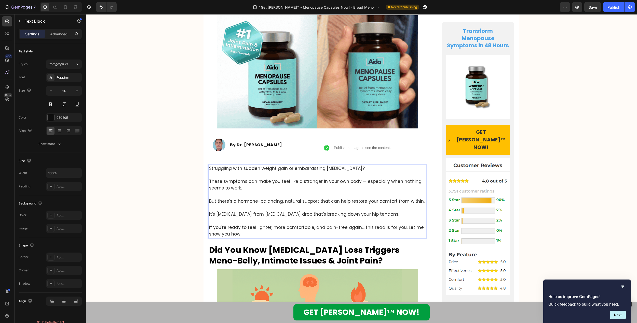
drag, startPoint x: 289, startPoint y: 215, endPoint x: 295, endPoint y: 215, distance: 5.4
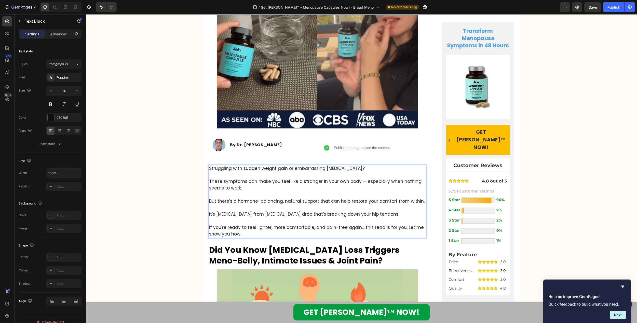
click at [289, 215] on span "It's [MEDICAL_DATA] from [MEDICAL_DATA] drop that's breaking down your hip tend…" at bounding box center [304, 214] width 190 height 6
click at [345, 215] on span "It's [MEDICAL_DATA] from [MEDICAL_DATA] drop that's breaking down your hip tend…" at bounding box center [304, 214] width 190 height 6
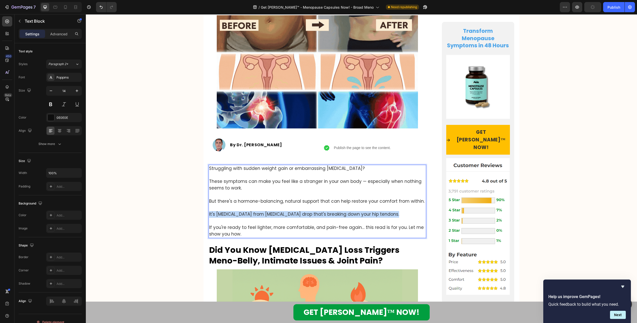
drag, startPoint x: 389, startPoint y: 214, endPoint x: 207, endPoint y: 214, distance: 182.5
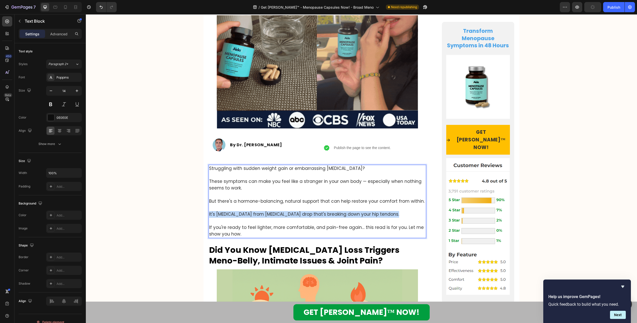
click at [209, 214] on p "It's [MEDICAL_DATA] from [MEDICAL_DATA] drop that's breaking down your hip tend…" at bounding box center [317, 214] width 216 height 7
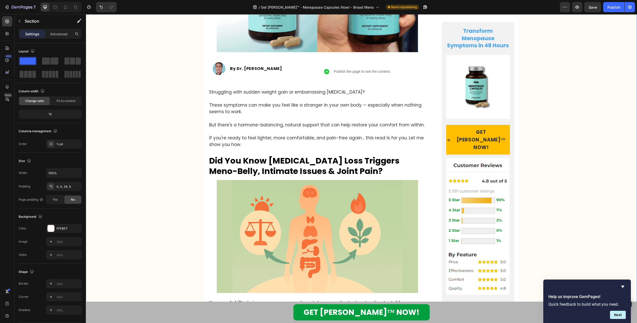
scroll to position [204, 0]
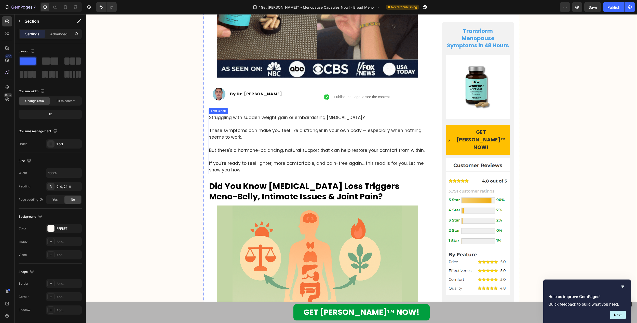
click at [249, 163] on span "If you're ready to feel lighter, more comfortable, and pain-free again… this re…" at bounding box center [316, 166] width 215 height 13
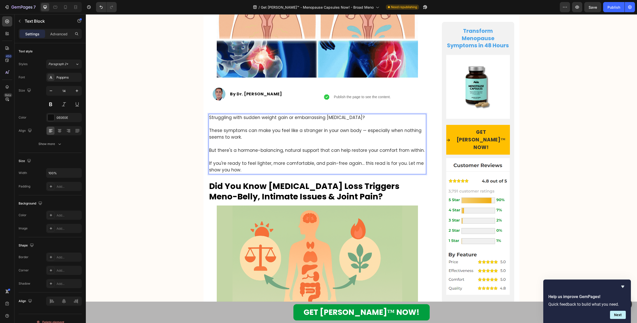
click at [259, 165] on span "If you're ready to feel lighter, more comfortable, and pain-free again… this re…" at bounding box center [316, 166] width 215 height 13
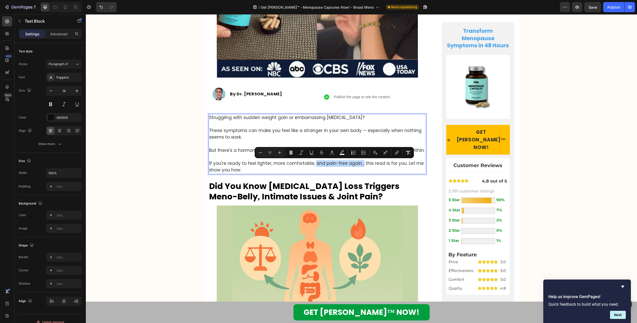
drag, startPoint x: 310, startPoint y: 163, endPoint x: 357, endPoint y: 163, distance: 47.3
click at [357, 163] on span "If you're ready to feel lighter, more comfortable, and pain-free again… this re…" at bounding box center [316, 166] width 215 height 13
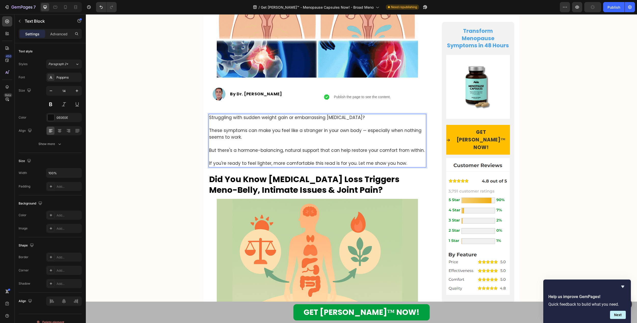
click at [268, 164] on span "If you're ready to feel lighter, more comfortable this read is for you. Let me …" at bounding box center [308, 163] width 198 height 6
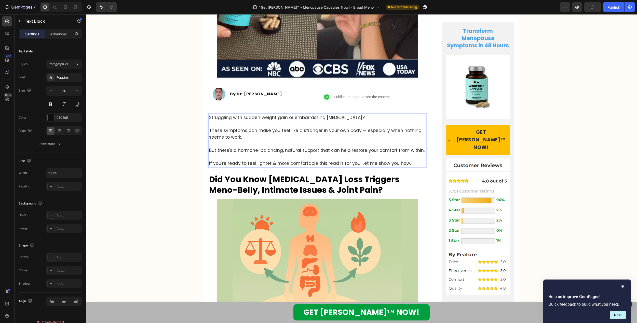
click at [323, 164] on span "If you're ready to feel lighter & more comfortable this read is for you. Let me…" at bounding box center [310, 163] width 202 height 6
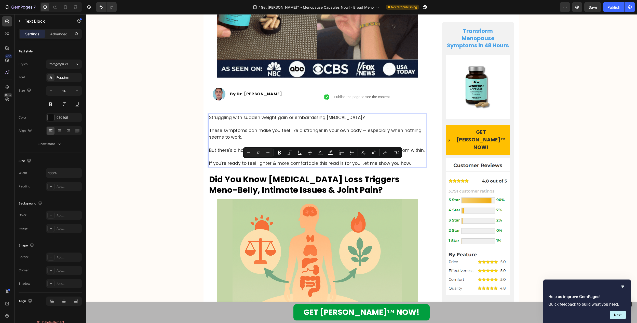
click at [315, 164] on span "If you're ready to feel lighter & more comfortable this read is for you. Let me…" at bounding box center [310, 163] width 202 height 6
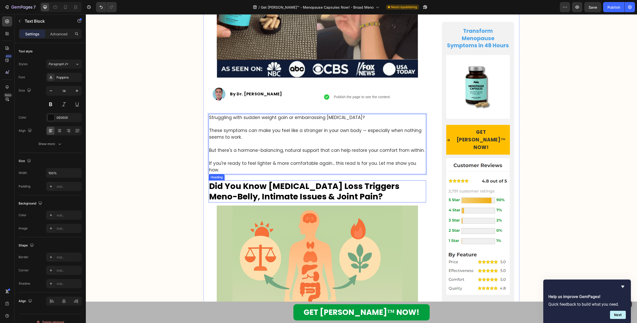
click at [375, 185] on span "Did You Know [MEDICAL_DATA] Loss Triggers Meno-Belly, Intimate Issues & Joint P…" at bounding box center [304, 191] width 190 height 22
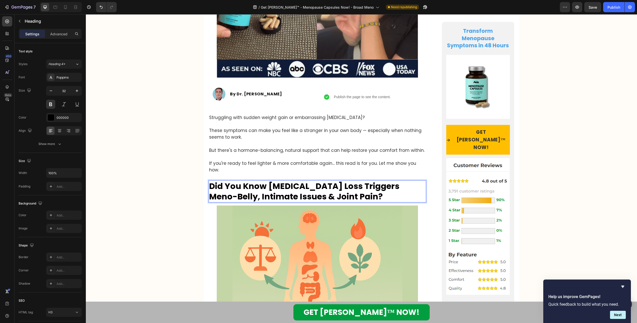
click at [300, 185] on span "Did You Know [MEDICAL_DATA] Loss Triggers Meno-Belly, Intimate Issues & Joint P…" at bounding box center [304, 191] width 190 height 22
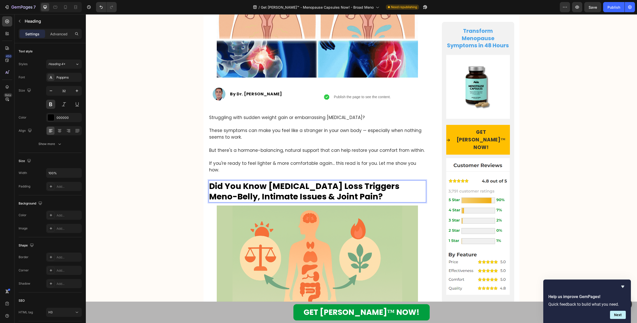
click at [282, 184] on span "Did You Know [MEDICAL_DATA] Loss Triggers Meno-Belly, Intimate Issues & Joint P…" at bounding box center [304, 191] width 190 height 22
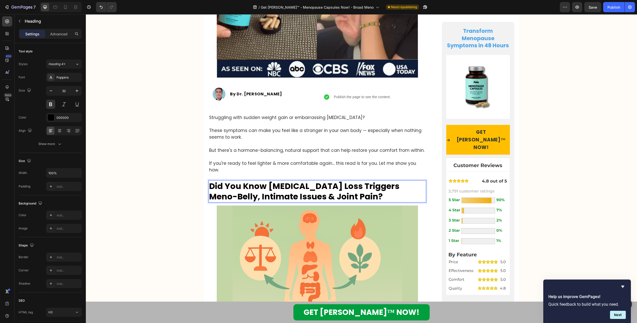
click at [248, 188] on span "Did You Know [MEDICAL_DATA] Loss Triggers Meno-Belly, Intimate Issues & Joint P…" at bounding box center [304, 191] width 190 height 22
drag, startPoint x: 273, startPoint y: 189, endPoint x: 323, endPoint y: 189, distance: 50.2
click at [323, 189] on span "Did You Know [MEDICAL_DATA] Loss Triggers Meno-Belly, Intimate Issues & Joint P…" at bounding box center [304, 191] width 190 height 22
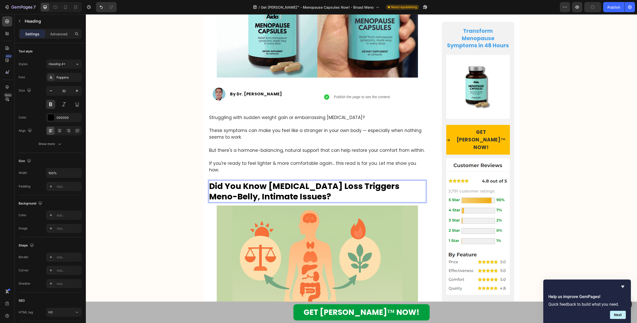
click at [399, 180] on span "Did You Know [MEDICAL_DATA] Loss Triggers Meno-Belly, Intimate Issues?" at bounding box center [304, 191] width 190 height 22
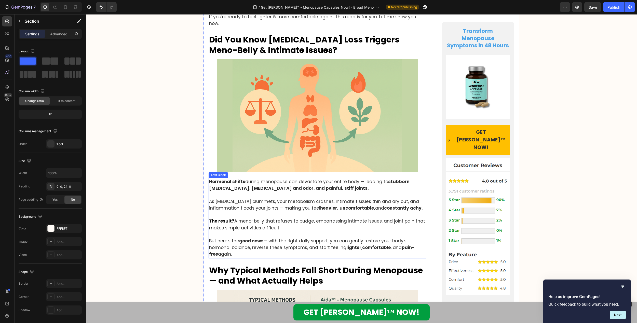
scroll to position [356, 0]
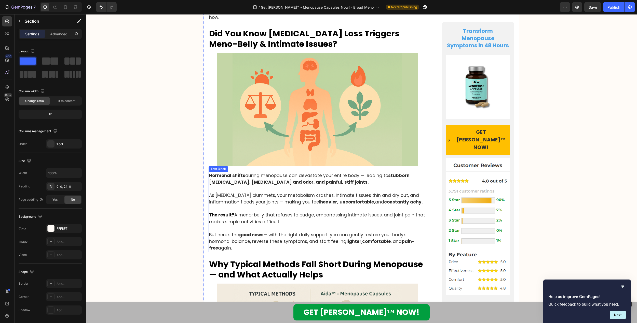
click at [339, 176] on p "Hormonal shifts during menopause can devastate your entire body — leading to st…" at bounding box center [317, 212] width 216 height 79
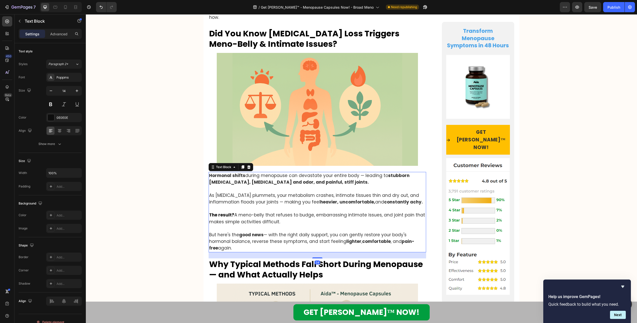
click at [272, 173] on p "Hormonal shifts during menopause can devastate your entire body — leading to st…" at bounding box center [317, 212] width 216 height 79
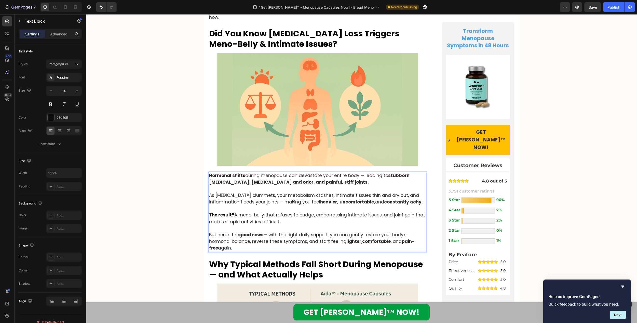
click at [241, 177] on strong "stubborn [MEDICAL_DATA], [MEDICAL_DATA] and odor, and painful, stiff joints." at bounding box center [309, 179] width 200 height 13
click at [263, 177] on strong "stubborn [MEDICAL_DATA], [MEDICAL_DATA] and odor, and painful, stiff joints." at bounding box center [309, 179] width 200 height 13
drag, startPoint x: 275, startPoint y: 177, endPoint x: 327, endPoint y: 177, distance: 51.9
click at [327, 177] on p "Hormonal shifts during menopause can devastate your entire body — leading to st…" at bounding box center [317, 212] width 216 height 79
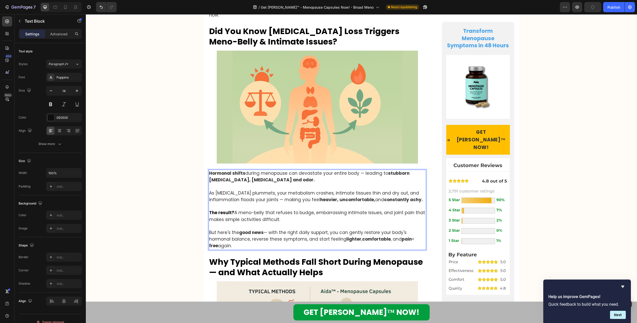
scroll to position [382, 0]
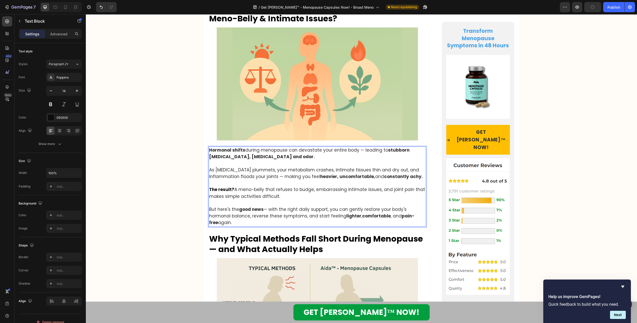
click at [349, 187] on span "A meno-belly that refuses to budge, embarrassing intimate issues, and joint pai…" at bounding box center [317, 193] width 216 height 13
click at [314, 187] on span "A meno-belly that refuses to budge, embarrassing intimate issues, and joint pai…" at bounding box center [317, 193] width 216 height 13
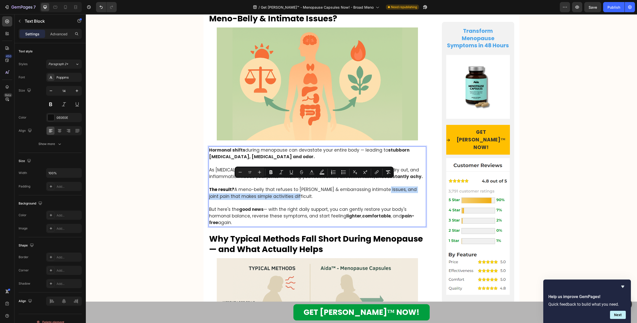
drag, startPoint x: 380, startPoint y: 183, endPoint x: 391, endPoint y: 188, distance: 12.1
click at [391, 188] on p "Hormonal shifts during menopause can devastate your entire body — leading to st…" at bounding box center [317, 186] width 216 height 79
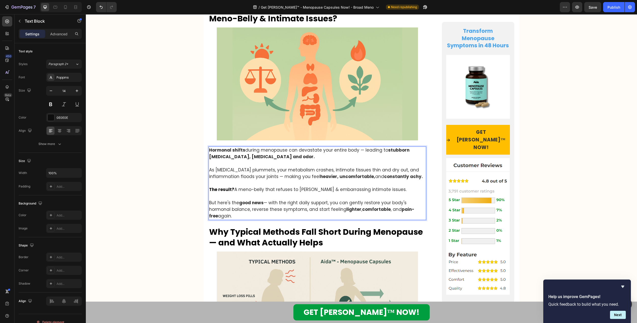
click at [382, 206] on strong "comfortable" at bounding box center [376, 209] width 29 height 6
click at [362, 206] on strong "comfortable" at bounding box center [376, 209] width 29 height 6
drag, startPoint x: 389, startPoint y: 204, endPoint x: 422, endPoint y: 204, distance: 32.6
click at [419, 204] on span "But here's the good news — with the right daily support, you can gently restore…" at bounding box center [314, 209] width 210 height 19
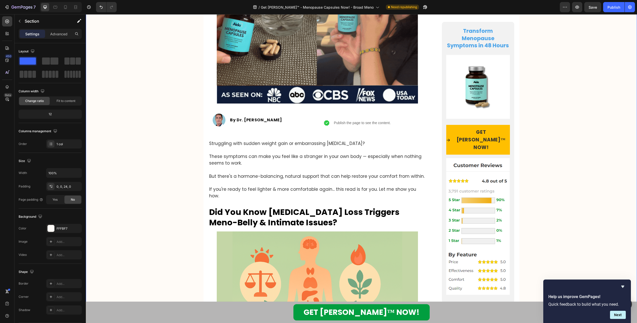
scroll to position [178, 0]
click at [609, 6] on div "Publish" at bounding box center [613, 7] width 13 height 5
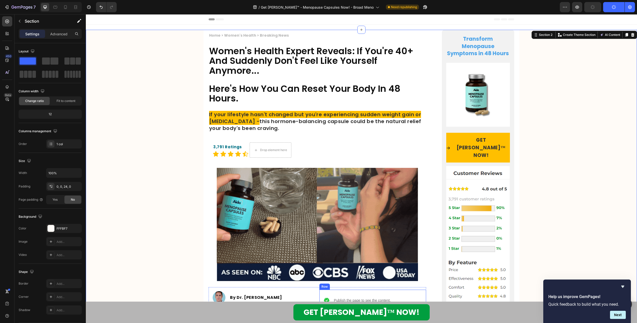
scroll to position [25, 0]
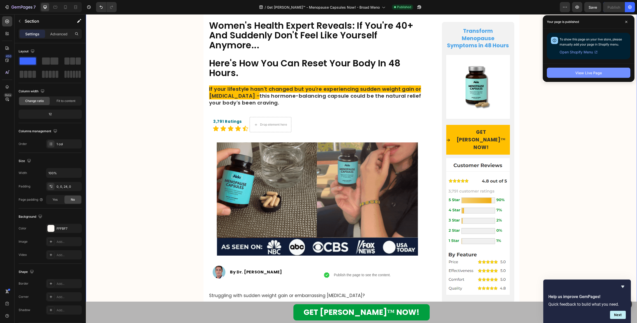
click at [586, 71] on div "View Live Page" at bounding box center [588, 72] width 26 height 5
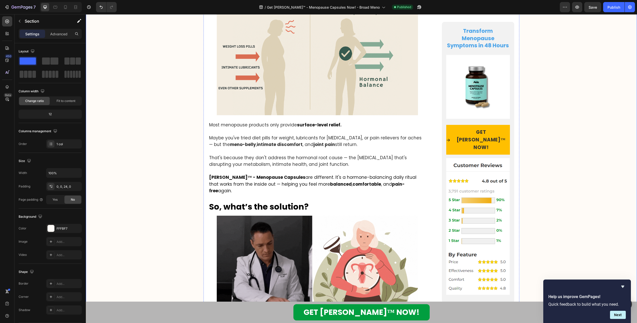
scroll to position [636, 0]
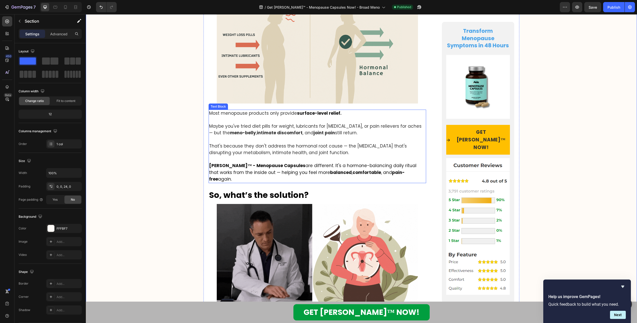
click at [296, 132] on p "Most menopause products only provide surface-level relief. Maybe you've tried d…" at bounding box center [317, 146] width 216 height 73
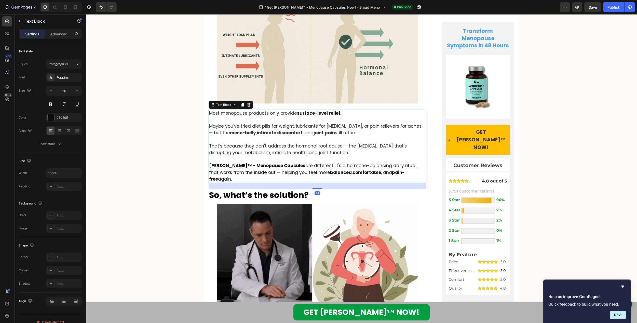
click at [313, 130] on strong "joint pain" at bounding box center [323, 133] width 21 height 6
click at [289, 125] on span "Maybe you've tried diet pills for weight, lubricants for [MEDICAL_DATA], or pai…" at bounding box center [315, 129] width 212 height 13
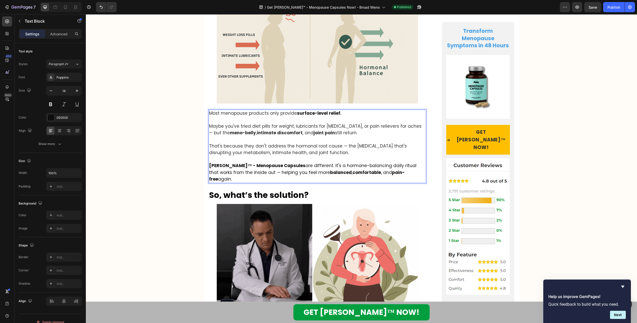
click at [280, 130] on strong "intimate discomfort" at bounding box center [280, 133] width 46 height 6
click at [235, 126] on span "Maybe you've tried diet pills for weight, lubricants for [MEDICAL_DATA], or pai…" at bounding box center [315, 129] width 212 height 13
drag, startPoint x: 284, startPoint y: 127, endPoint x: 316, endPoint y: 128, distance: 31.8
click at [316, 128] on span "Maybe you've tried diet pills for weight, lubricants for [MEDICAL_DATA], or pai…" at bounding box center [315, 129] width 212 height 13
click at [300, 148] on span "That's because they don't address the hormonal root cause — the [MEDICAL_DATA] …" at bounding box center [308, 149] width 198 height 13
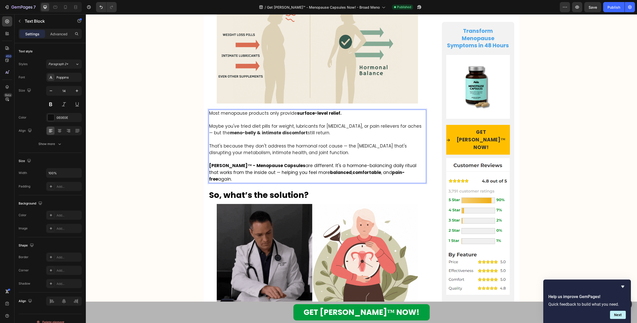
click at [310, 146] on span "That's because they don't address the hormonal root cause — the [MEDICAL_DATA] …" at bounding box center [308, 149] width 198 height 13
click at [269, 147] on span "That's because they don't address the hormonal root cause — the [MEDICAL_DATA] …" at bounding box center [308, 149] width 198 height 13
drag, startPoint x: 305, startPoint y: 146, endPoint x: 345, endPoint y: 146, distance: 39.7
click at [345, 146] on span "That's because they don't address the hormonal root cause — the [MEDICAL_DATA] …" at bounding box center [308, 149] width 198 height 13
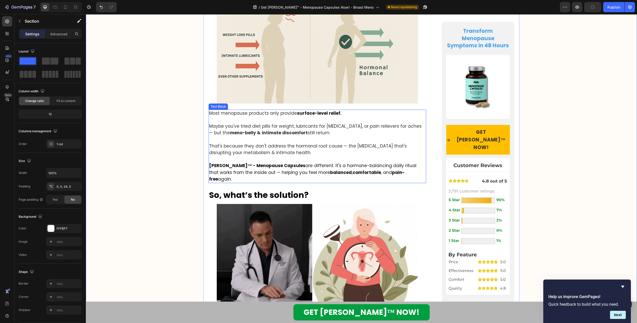
click at [342, 155] on p "Most menopause products only provide surface-level relief. Maybe you've tried d…" at bounding box center [317, 146] width 216 height 73
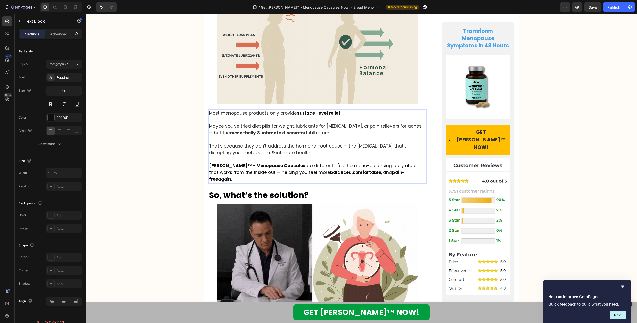
click at [347, 165] on span "[PERSON_NAME]™ - Menopause Capsules are different. It's a hormone-balancing dai…" at bounding box center [312, 172] width 207 height 19
click at [352, 170] on strong "comfortable" at bounding box center [366, 173] width 29 height 6
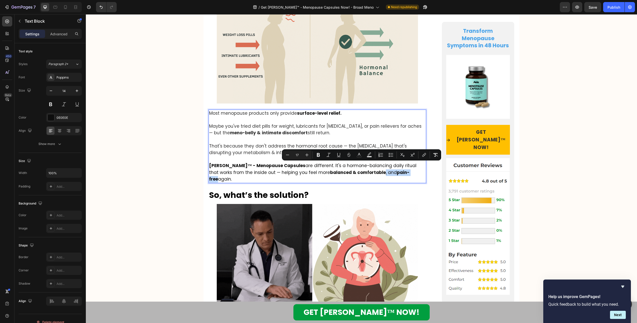
drag, startPoint x: 345, startPoint y: 166, endPoint x: 379, endPoint y: 166, distance: 33.9
click at [379, 166] on span "[PERSON_NAME]™ - Menopause Capsules are different. It's a hormone-balancing dai…" at bounding box center [312, 172] width 207 height 19
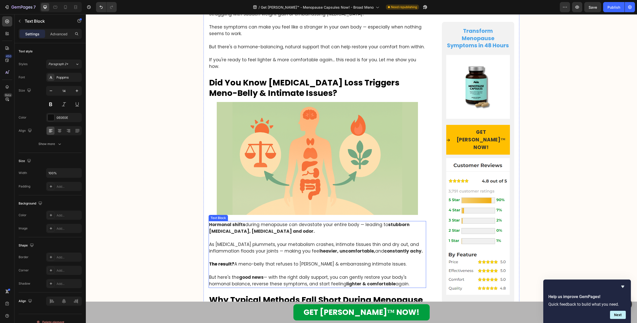
scroll to position [0, 0]
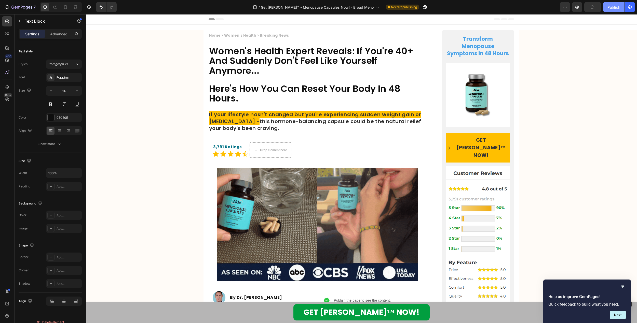
click at [610, 8] on div "Publish" at bounding box center [613, 7] width 13 height 5
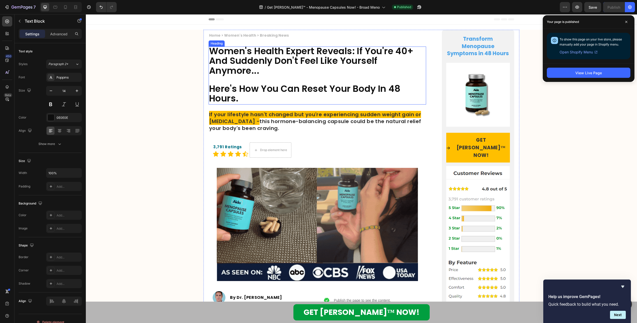
click at [301, 55] on span "Women's Health Expert Reveals: If You're 40+ And Suddenly Don't Feel Like Yours…" at bounding box center [311, 61] width 204 height 32
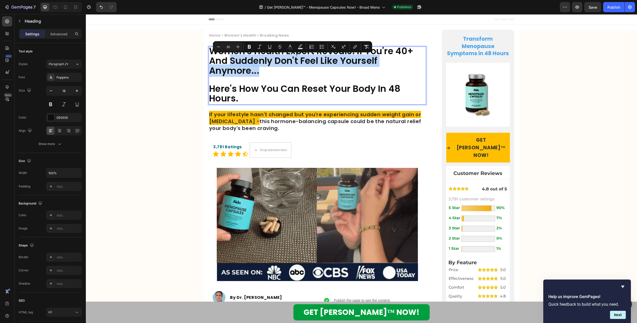
drag, startPoint x: 229, startPoint y: 61, endPoint x: 258, endPoint y: 72, distance: 31.6
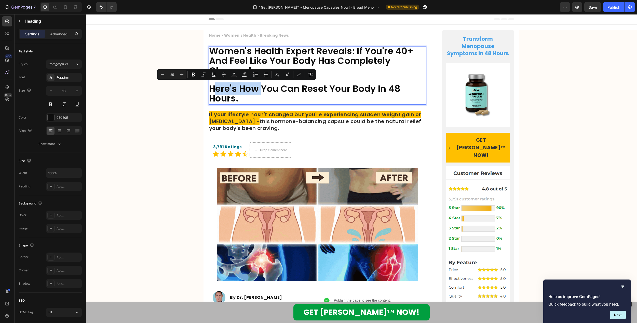
drag, startPoint x: 262, startPoint y: 88, endPoint x: 212, endPoint y: 89, distance: 50.2
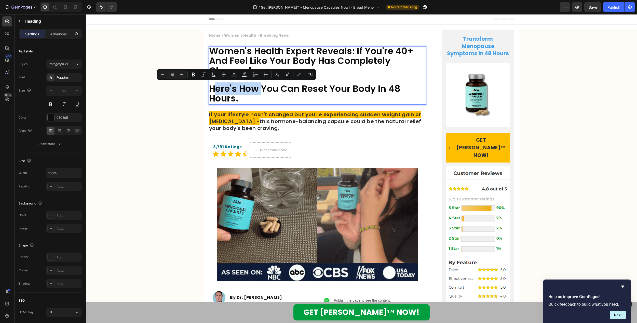
click at [212, 89] on span "Here's How You Can Reset Your Body In 48 Hours." at bounding box center [304, 93] width 191 height 22
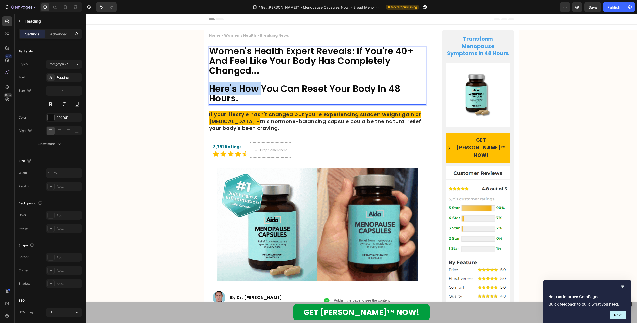
drag, startPoint x: 210, startPoint y: 88, endPoint x: 261, endPoint y: 89, distance: 51.2
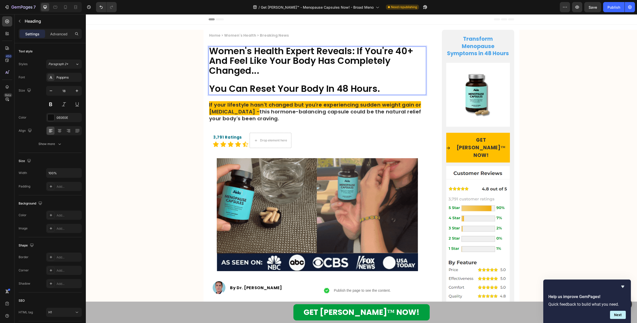
click at [382, 88] on p "Women's Health Expert Reveals: If You're 40+ And Feel Like Your Body Has Comple…" at bounding box center [317, 70] width 216 height 47
click at [65, 8] on icon at bounding box center [65, 7] width 5 height 5
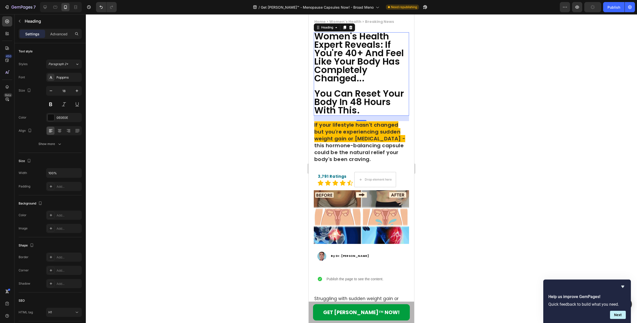
scroll to position [14, 0]
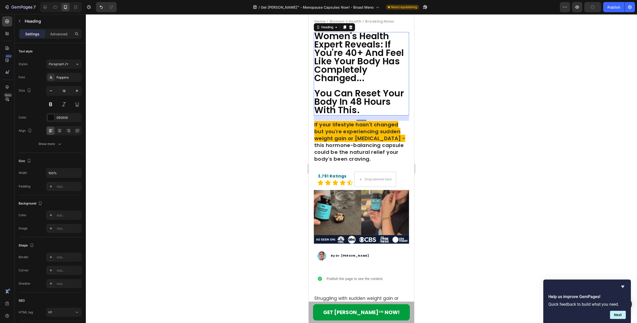
click at [273, 76] on div at bounding box center [361, 168] width 551 height 309
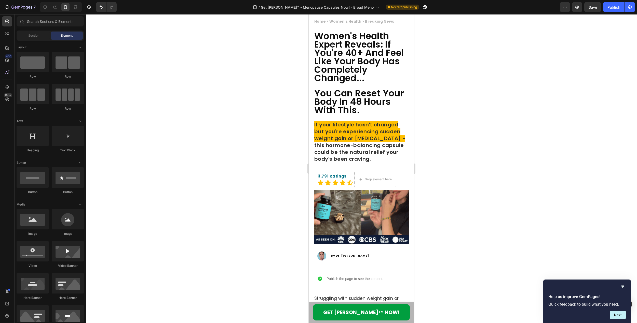
click at [355, 65] on span "Women's Health Expert Reveals: If You're 40+ And Feel Like Your Body Has Comple…" at bounding box center [359, 57] width 90 height 54
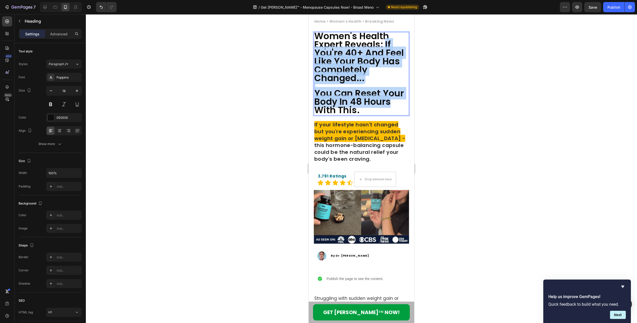
drag, startPoint x: 385, startPoint y: 44, endPoint x: 391, endPoint y: 108, distance: 63.9
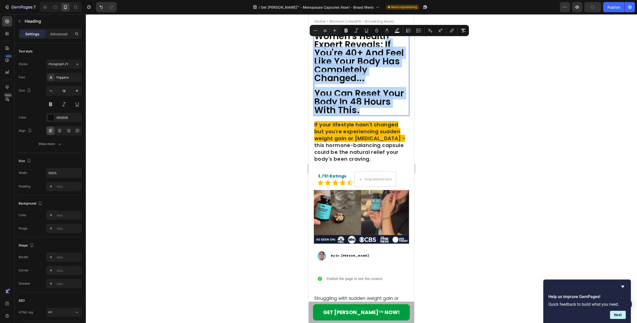
click at [372, 111] on p "Women's Health Expert Reveals: If You're 40+ And Feel Like Your Body Has Comple…" at bounding box center [361, 74] width 94 height 82
click at [375, 54] on span "Women's Health Expert Reveals: If You're 40+ And Feel Like Your Body Has Comple…" at bounding box center [359, 57] width 90 height 54
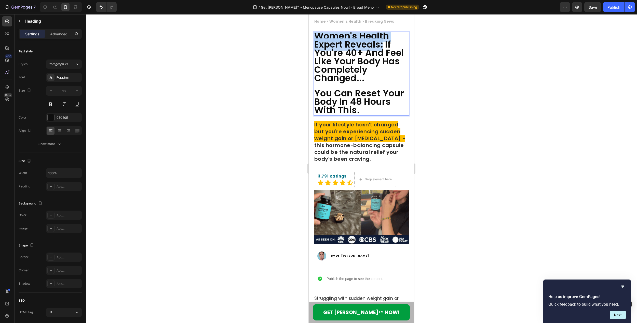
drag, startPoint x: 384, startPoint y: 45, endPoint x: 316, endPoint y: 37, distance: 68.0
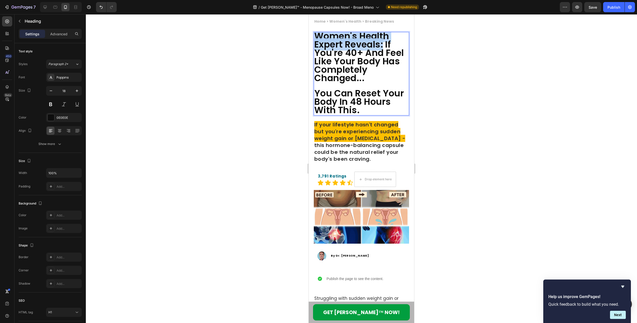
click at [316, 37] on span "Women's Health Expert Reveals: If You're 40+ And Feel Like Your Body Has Comple…" at bounding box center [359, 57] width 90 height 54
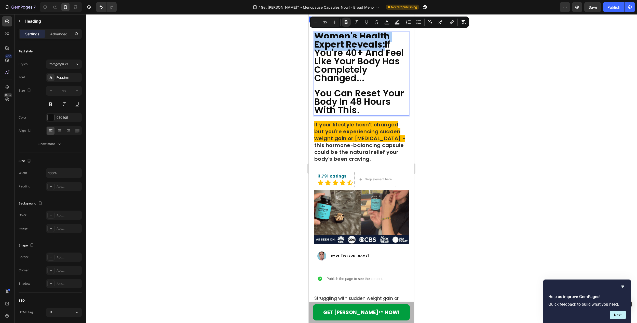
click at [283, 50] on div at bounding box center [361, 168] width 551 height 309
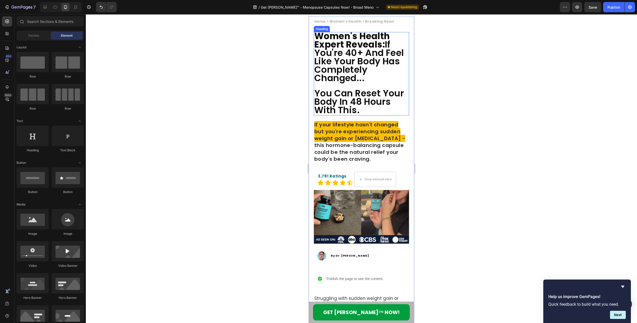
click at [382, 58] on span "Women's Health Expert Reveals: If You're 40+ And Feel Like Your Body Has Comple…" at bounding box center [359, 57] width 90 height 54
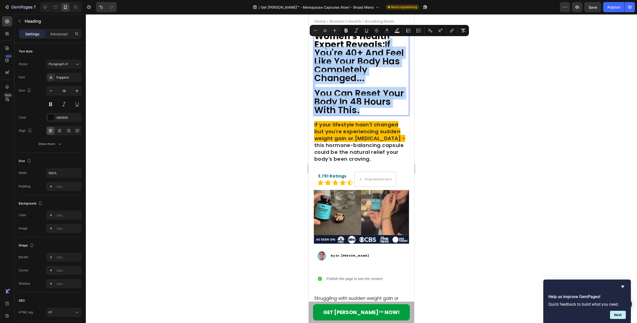
drag, startPoint x: 387, startPoint y: 44, endPoint x: 390, endPoint y: 110, distance: 66.2
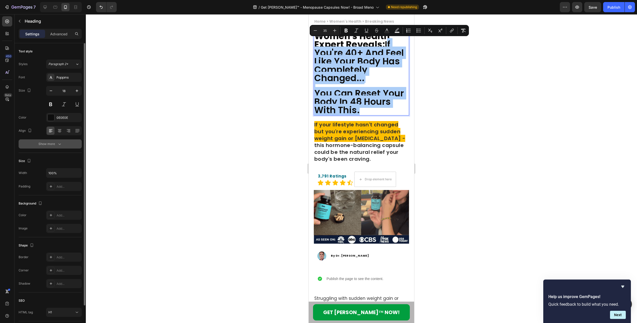
click at [56, 143] on div "Show more" at bounding box center [50, 144] width 24 height 5
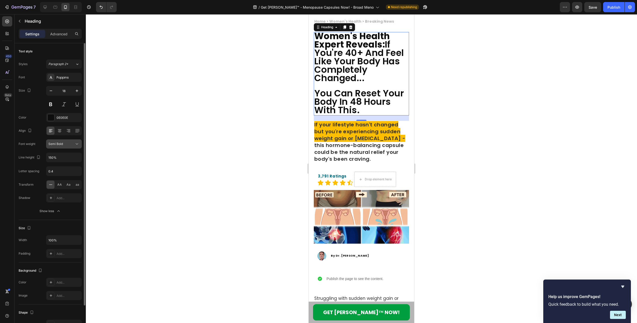
click at [69, 145] on div "Semi Bold" at bounding box center [61, 144] width 26 height 5
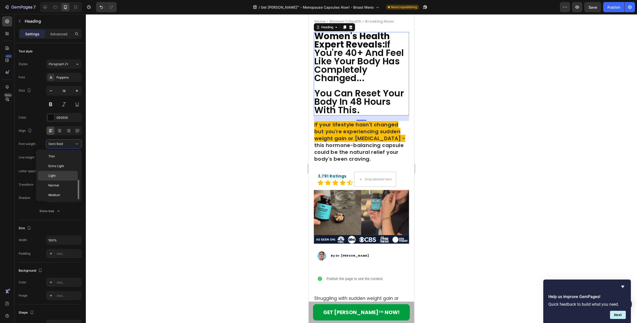
scroll to position [18, 0]
click at [65, 166] on p "Normal" at bounding box center [61, 167] width 27 height 5
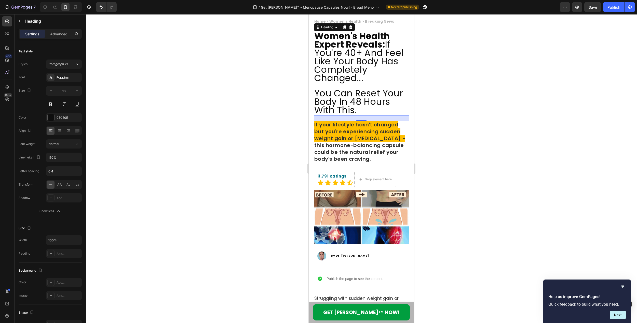
click at [181, 132] on div at bounding box center [361, 168] width 551 height 309
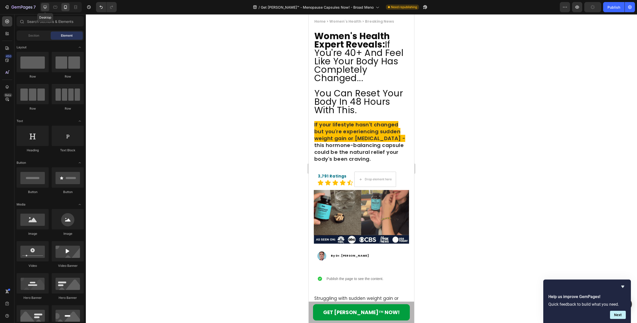
click at [46, 8] on icon at bounding box center [45, 7] width 5 height 5
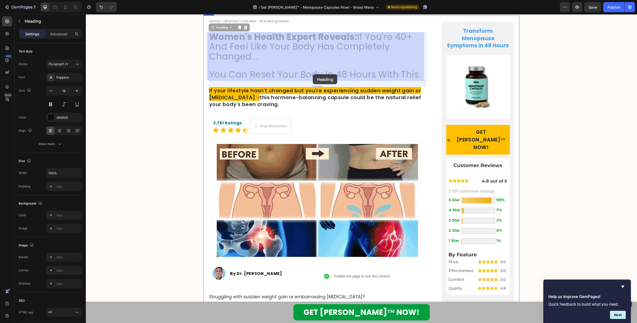
drag, startPoint x: 276, startPoint y: 73, endPoint x: 305, endPoint y: 74, distance: 29.8
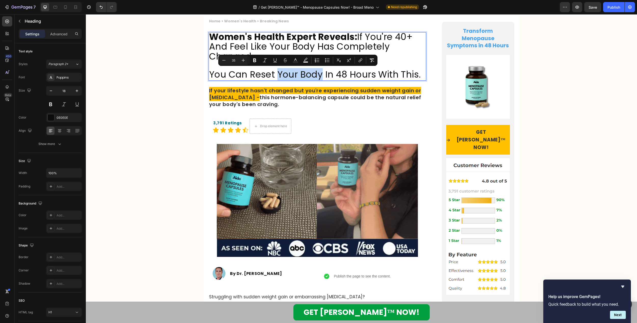
drag, startPoint x: 276, startPoint y: 73, endPoint x: 319, endPoint y: 75, distance: 42.3
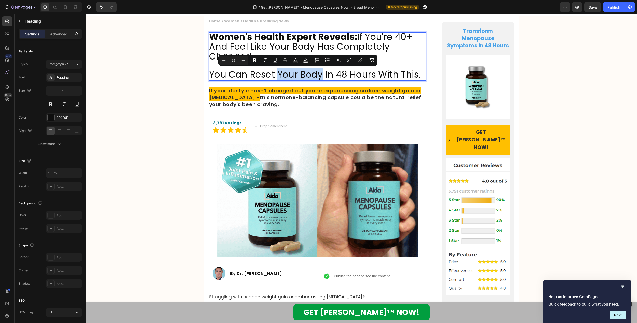
click at [319, 75] on span "You Can Reset Your Body In 48 Hours With This." at bounding box center [315, 74] width 212 height 12
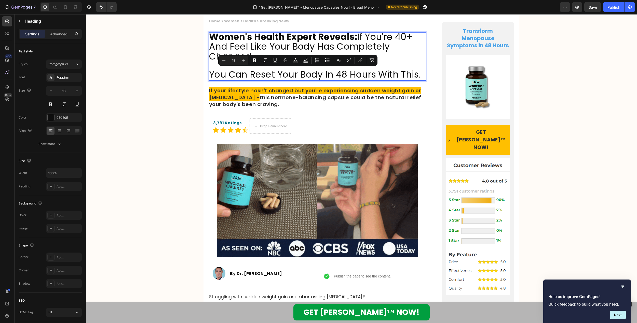
click at [331, 67] on p "Women's Health Expert Reveals: If You're 40+ And Feel Like Your Body Has Comple…" at bounding box center [317, 56] width 216 height 47
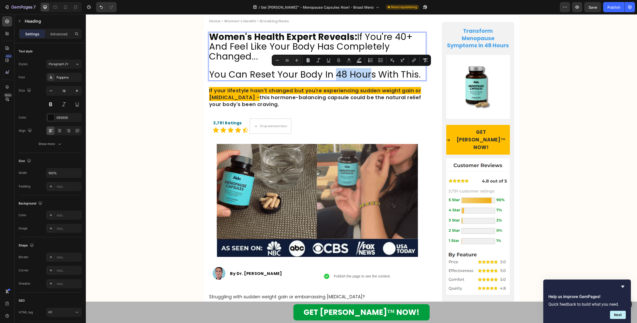
drag, startPoint x: 335, startPoint y: 74, endPoint x: 371, endPoint y: 74, distance: 35.6
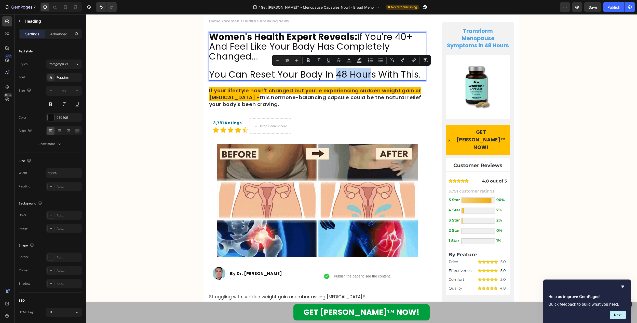
click at [371, 74] on span "You Can Reset Your Body In 48 Hours With This." at bounding box center [315, 74] width 212 height 12
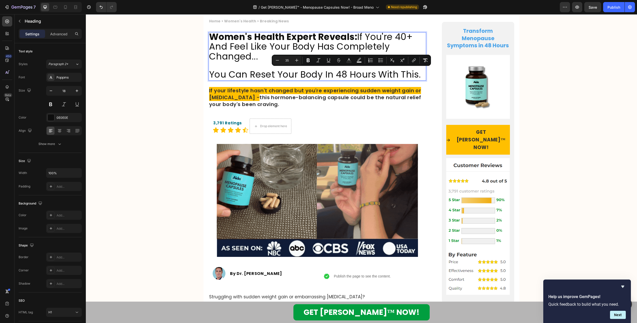
click at [296, 73] on span "You Can Reset Your Body In 48 Hours With This." at bounding box center [315, 74] width 212 height 12
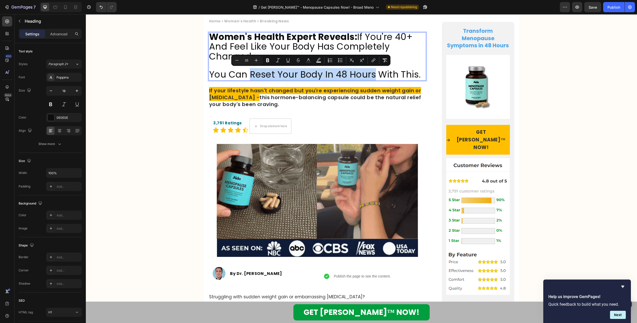
drag, startPoint x: 250, startPoint y: 74, endPoint x: 373, endPoint y: 74, distance: 122.7
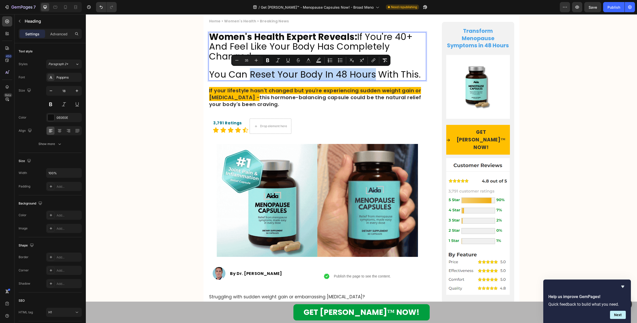
click at [373, 74] on span "You Can Reset Your Body In 48 Hours With This." at bounding box center [315, 74] width 212 height 12
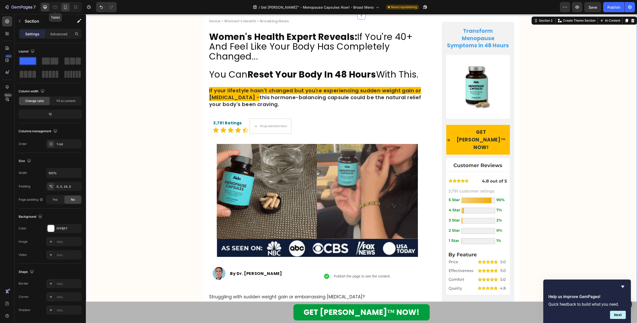
click at [62, 6] on div at bounding box center [65, 7] width 8 height 8
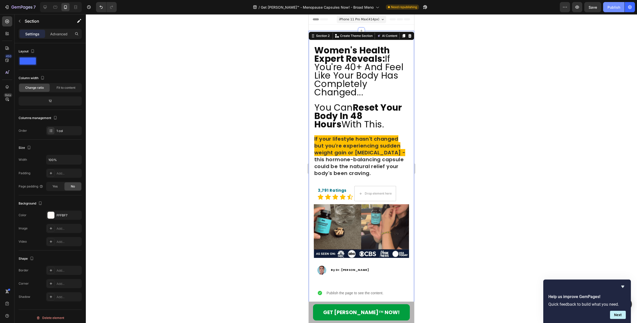
click at [613, 5] on div "Publish" at bounding box center [613, 7] width 13 height 5
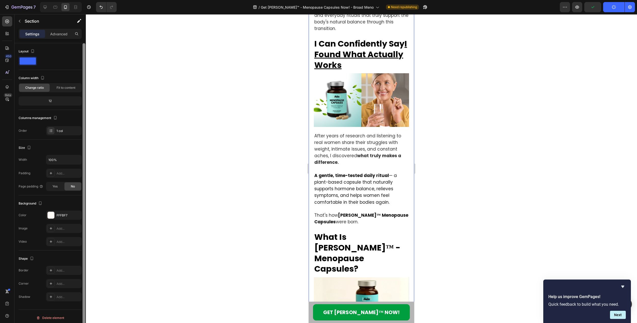
scroll to position [1044, 0]
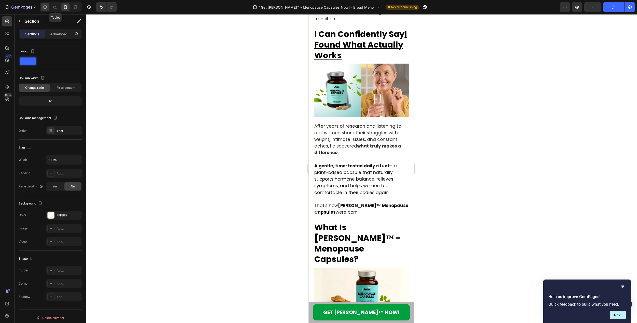
click at [46, 4] on div at bounding box center [45, 7] width 8 height 8
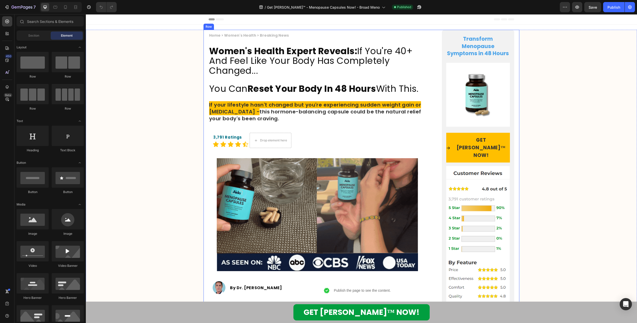
click at [288, 65] on span "Women's Health Expert Reveals: If You're 40+ And Feel Like Your Body Has Comple…" at bounding box center [310, 61] width 203 height 32
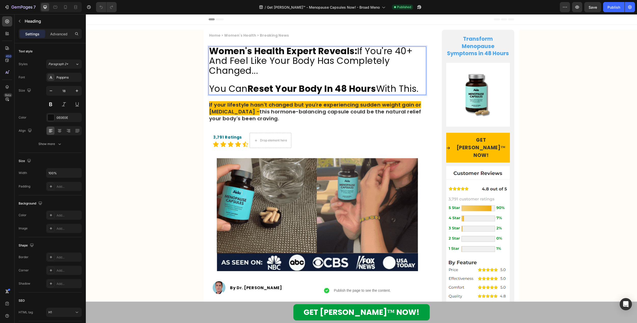
click at [251, 70] on span "Women's Health Expert Reveals: If You're 40+ And Feel Like Your Body Has Comple…" at bounding box center [310, 61] width 203 height 32
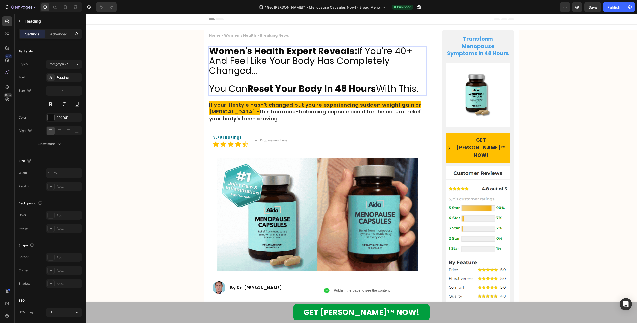
drag, startPoint x: 249, startPoint y: 71, endPoint x: 259, endPoint y: 72, distance: 9.4
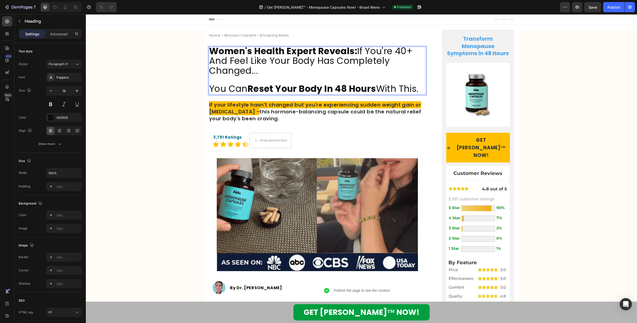
click at [259, 72] on p "Women's Health Expert Reveals: If You're 40+ And Feel Like Your Body Has Comple…" at bounding box center [317, 70] width 216 height 47
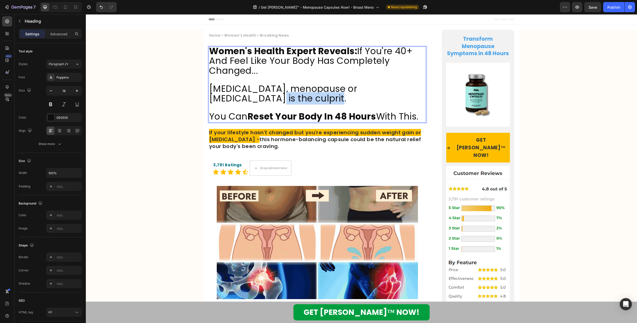
drag, startPoint x: 264, startPoint y: 98, endPoint x: 325, endPoint y: 99, distance: 60.6
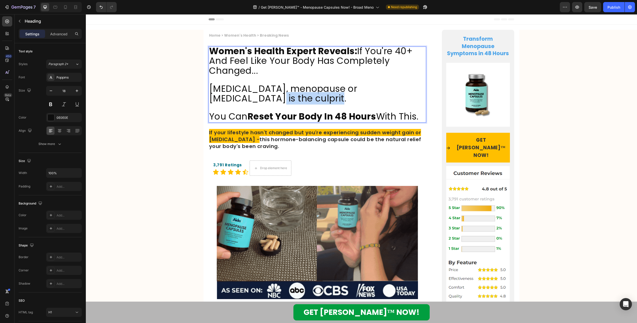
click at [325, 99] on p "Women's Health Expert Reveals: If You're 40+ And Feel Like Your Body Has Comple…" at bounding box center [317, 84] width 216 height 75
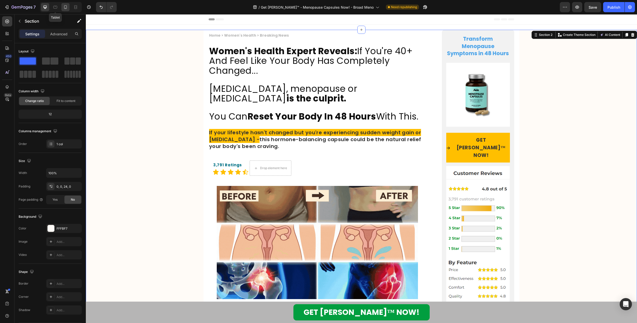
click at [64, 7] on icon at bounding box center [65, 7] width 5 height 5
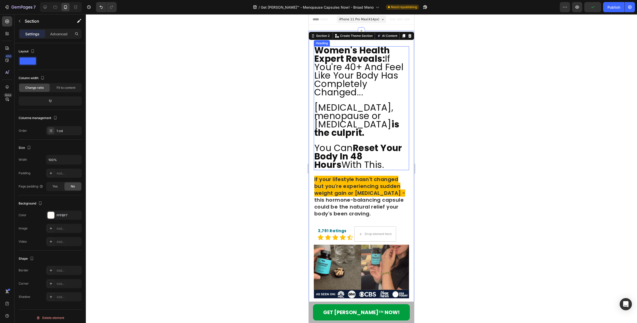
click at [326, 146] on span "You Can Reset Your Body In 48 Hours With This." at bounding box center [358, 156] width 88 height 29
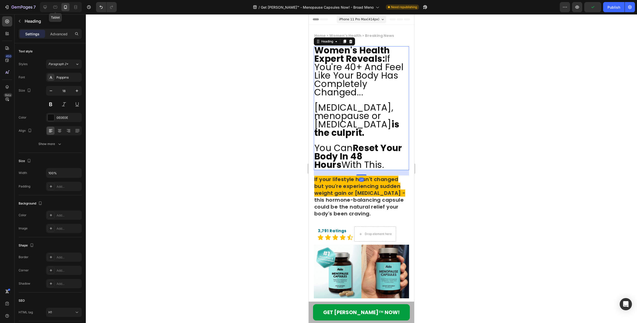
click at [50, 7] on div "Tablet" at bounding box center [61, 7] width 42 height 10
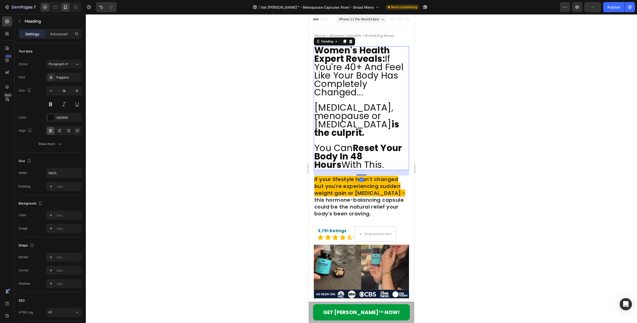
click at [48, 7] on div at bounding box center [45, 7] width 8 height 8
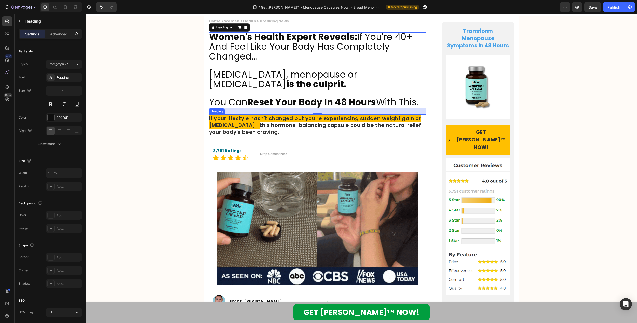
click at [233, 116] on span "If your lifestyle hasn't changed but you're experiencing sudden weight gain or …" at bounding box center [315, 122] width 212 height 14
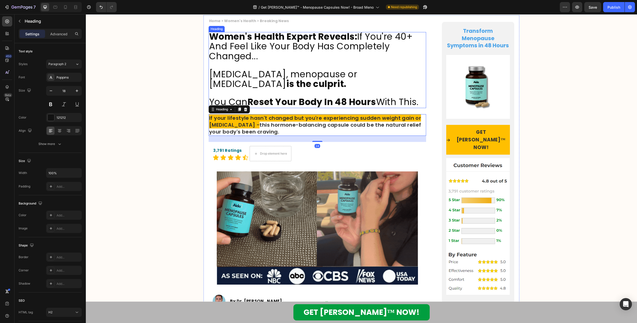
click at [219, 102] on span "You Can Reset Your Body In 48 Hours With This." at bounding box center [314, 102] width 210 height 12
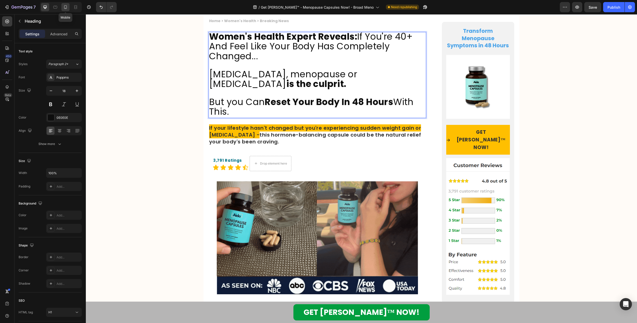
click at [66, 8] on icon at bounding box center [65, 7] width 3 height 4
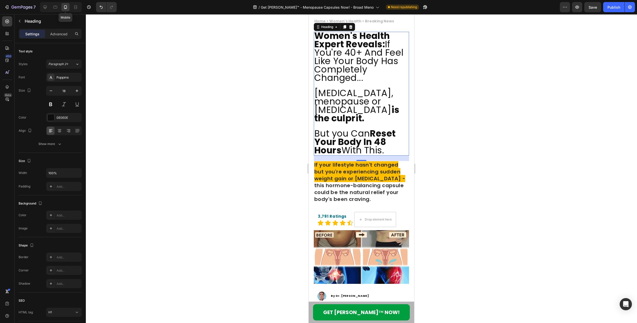
scroll to position [14, 0]
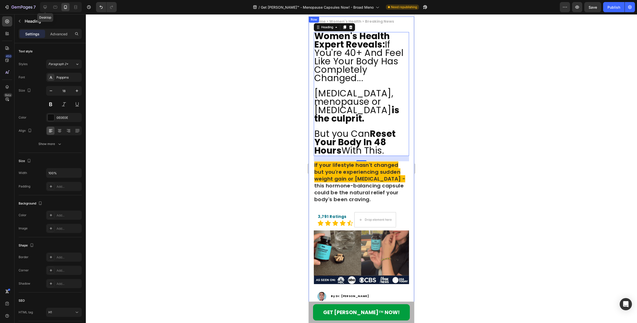
click at [46, 6] on icon at bounding box center [45, 7] width 5 height 5
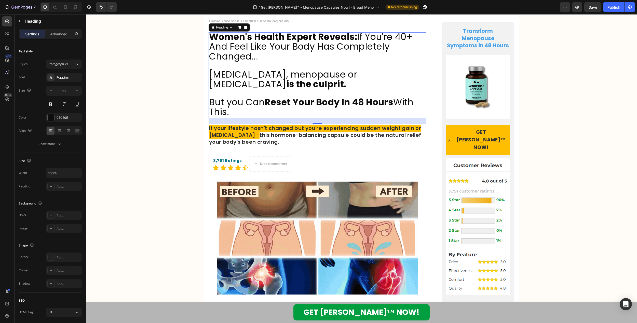
scroll to position [15, 0]
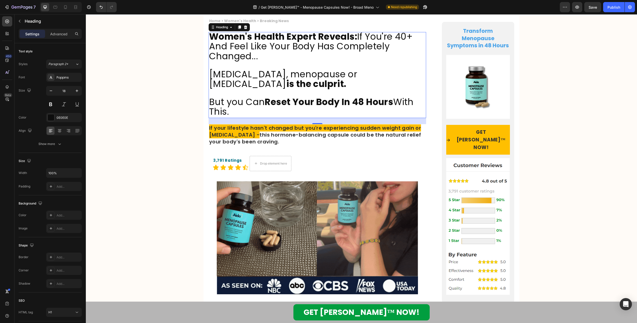
drag, startPoint x: 238, startPoint y: 100, endPoint x: 230, endPoint y: 101, distance: 8.7
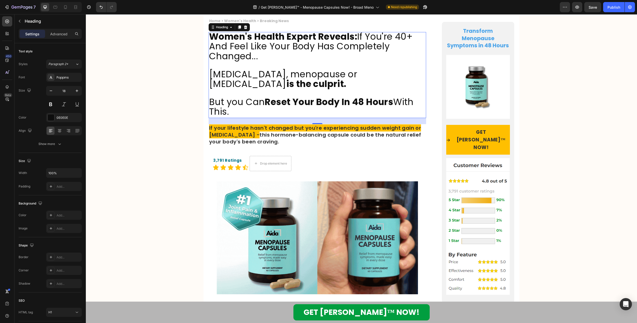
click at [230, 101] on span "But you Can Reset Your Body In 48 Hours With This." at bounding box center [311, 107] width 204 height 22
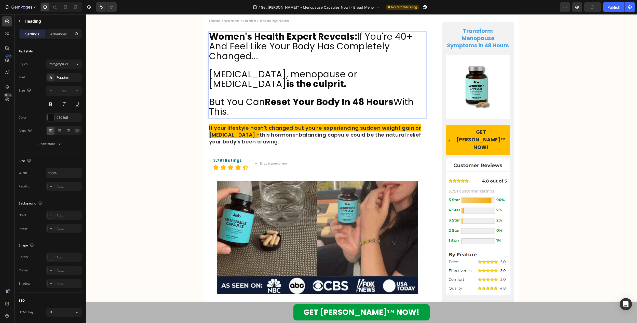
click at [287, 75] on span "Perimenopause, menopause or post-menopause is the culprit." at bounding box center [283, 79] width 148 height 22
click at [356, 74] on span "Perimenopause, Menopause or post-menopause is the culprit." at bounding box center [282, 79] width 147 height 22
click at [215, 84] on span "Perimenopause, Menopause or Post-menopause is the culprit." at bounding box center [282, 79] width 147 height 22
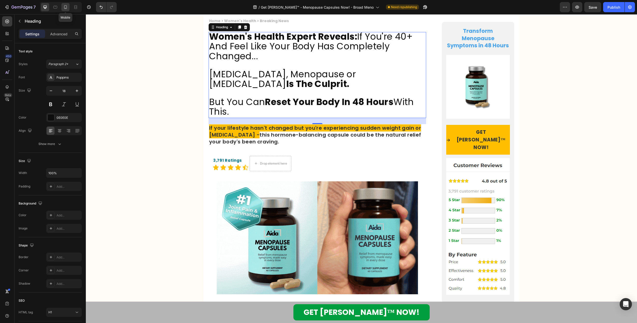
click at [67, 9] on icon at bounding box center [65, 7] width 5 height 5
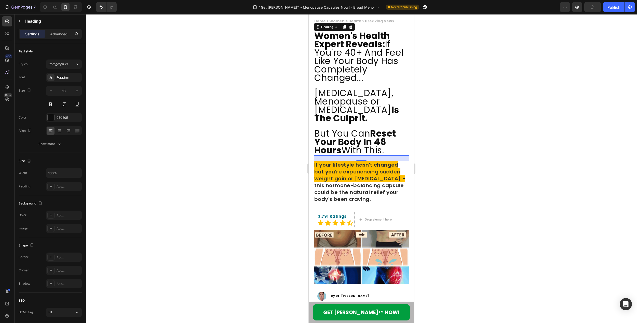
scroll to position [14, 0]
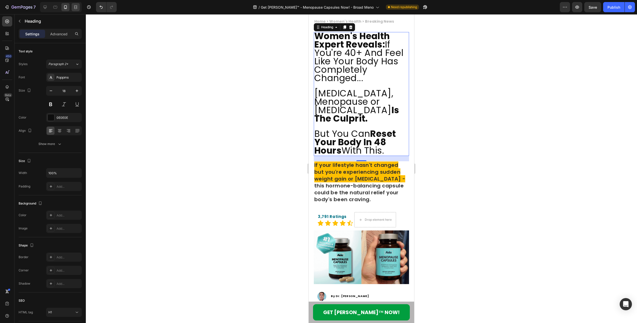
click at [44, 6] on icon at bounding box center [45, 7] width 3 height 3
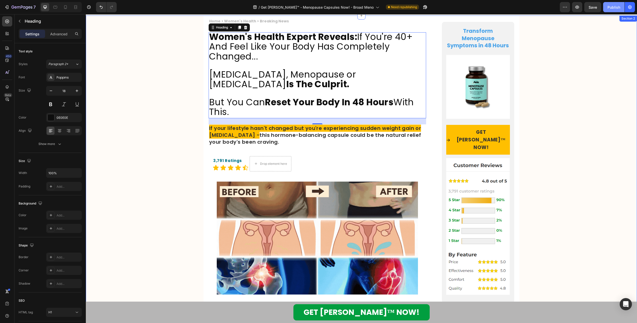
scroll to position [15, 0]
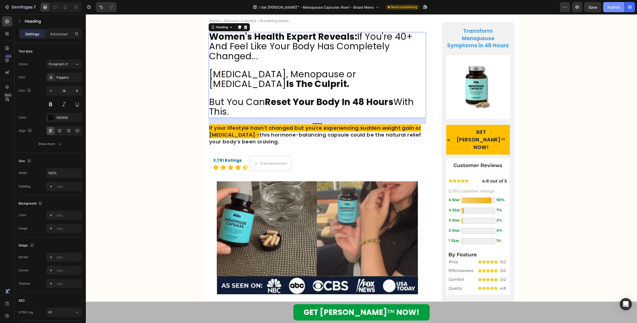
click at [615, 11] on button "Publish" at bounding box center [613, 7] width 21 height 10
